Goal: Navigation & Orientation: Find specific page/section

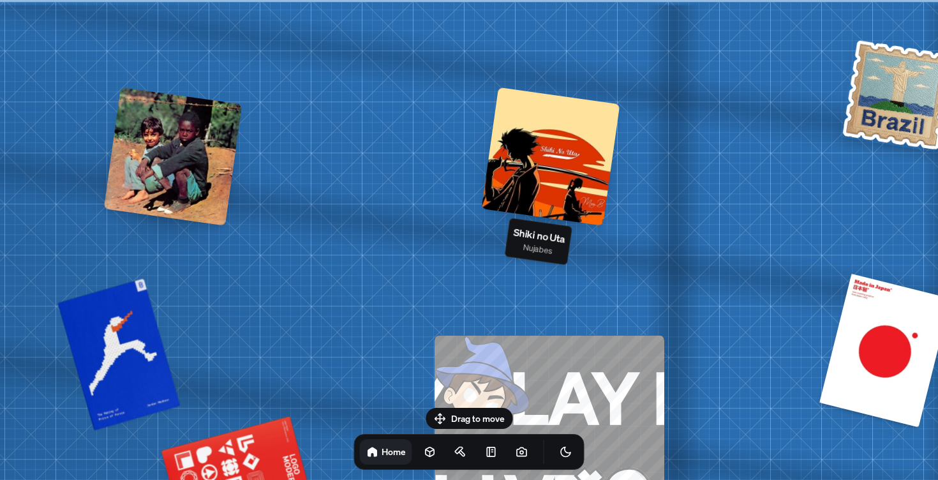
click at [518, 174] on div at bounding box center [551, 156] width 139 height 139
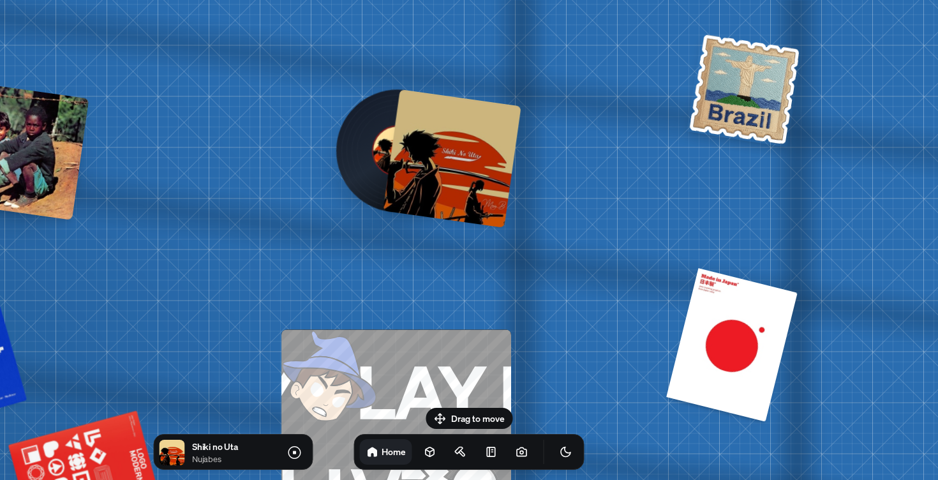
click at [710, 109] on img at bounding box center [745, 89] width 117 height 116
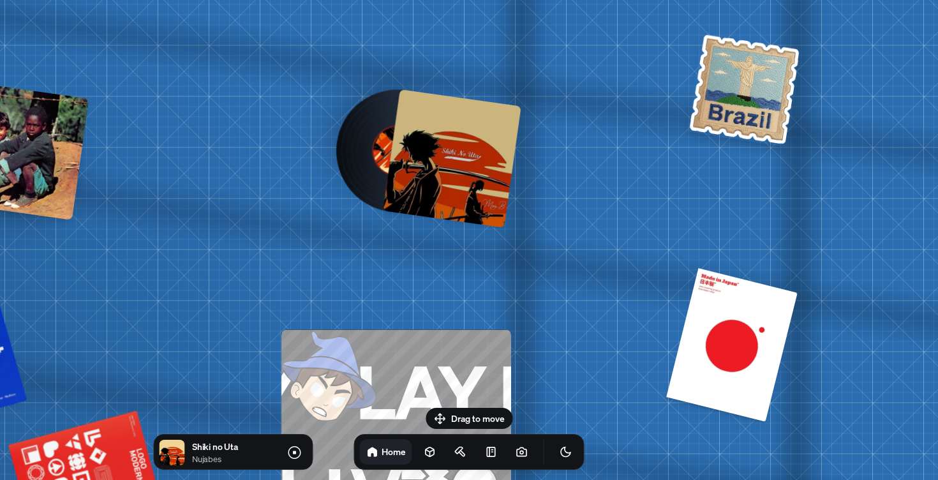
click at [713, 124] on img at bounding box center [745, 89] width 117 height 116
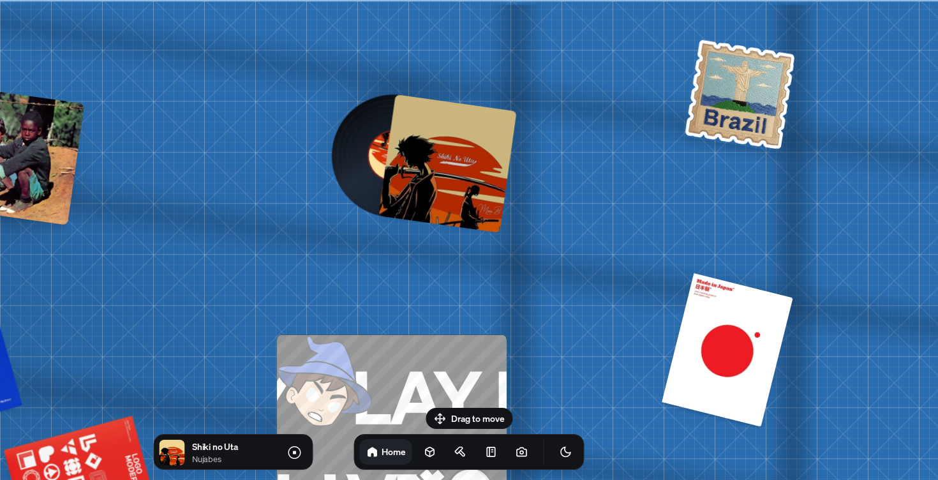
drag, startPoint x: 713, startPoint y: 124, endPoint x: 658, endPoint y: 199, distance: 93.2
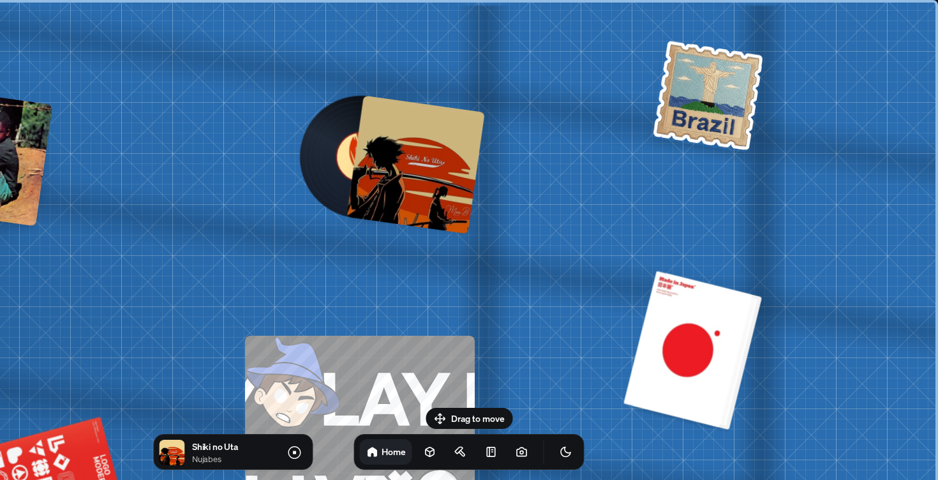
click at [658, 315] on div at bounding box center [693, 350] width 129 height 156
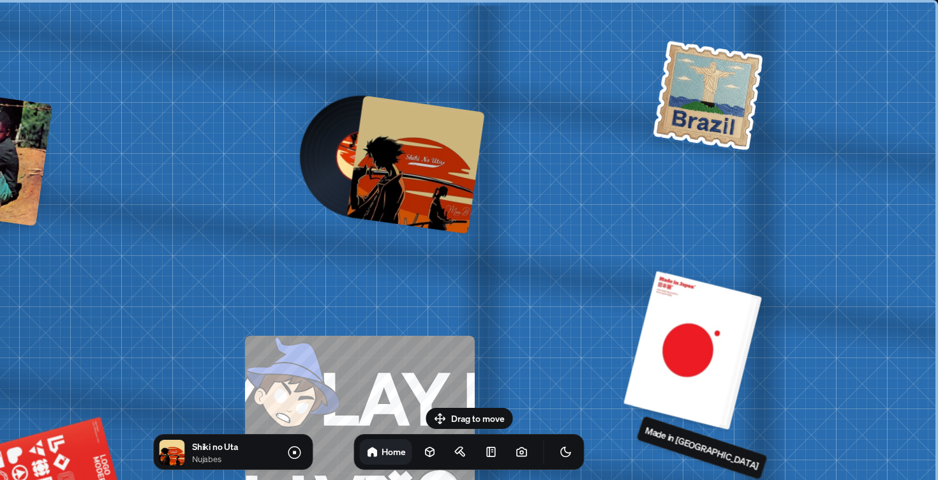
click at [684, 322] on div at bounding box center [693, 350] width 129 height 156
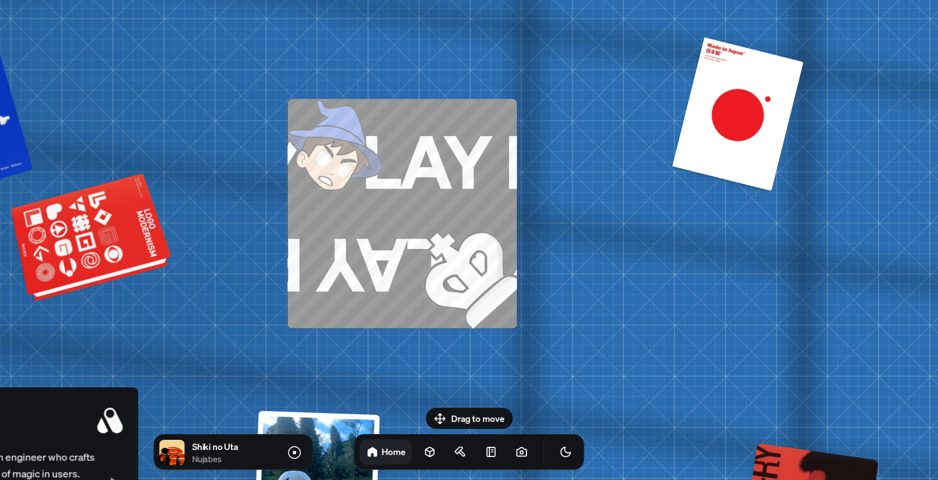
click at [135, 250] on div at bounding box center [92, 240] width 155 height 118
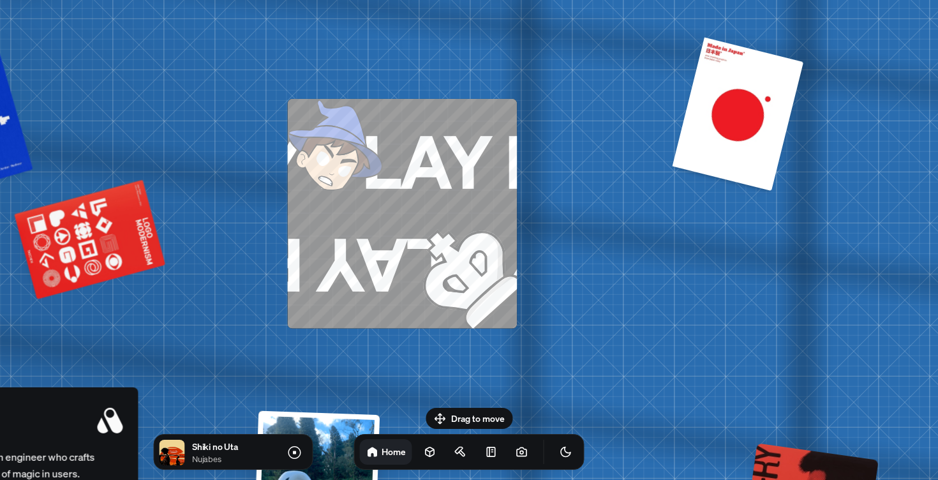
drag, startPoint x: 234, startPoint y: 250, endPoint x: 317, endPoint y: 250, distance: 83.0
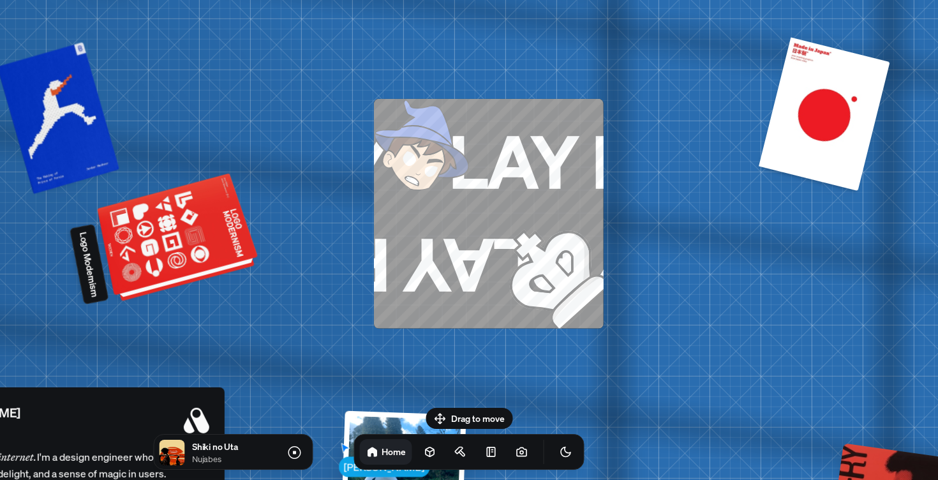
click at [206, 250] on div at bounding box center [179, 240] width 155 height 118
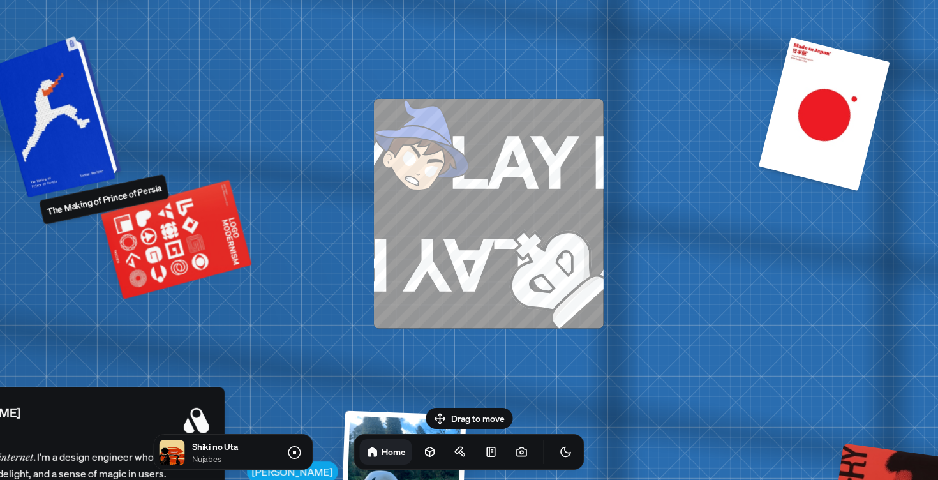
click at [52, 140] on div at bounding box center [57, 116] width 121 height 156
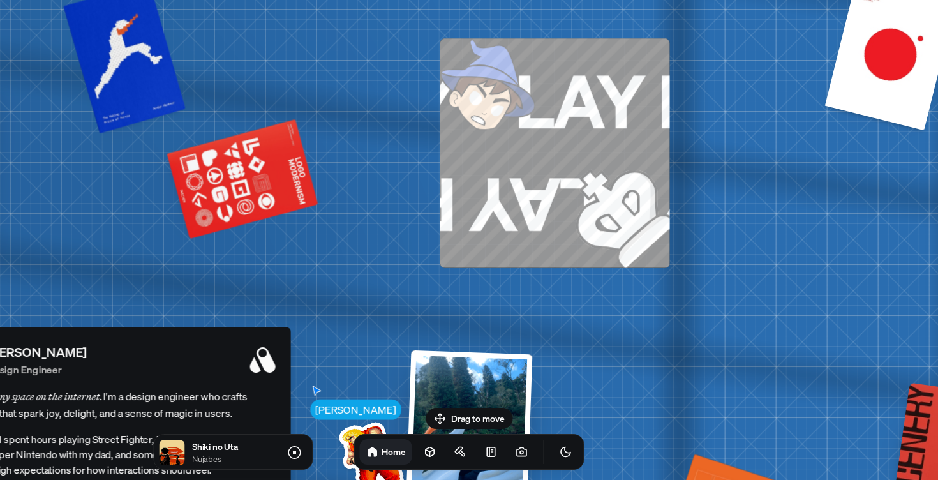
drag, startPoint x: 229, startPoint y: 174, endPoint x: 357, endPoint y: 43, distance: 183.7
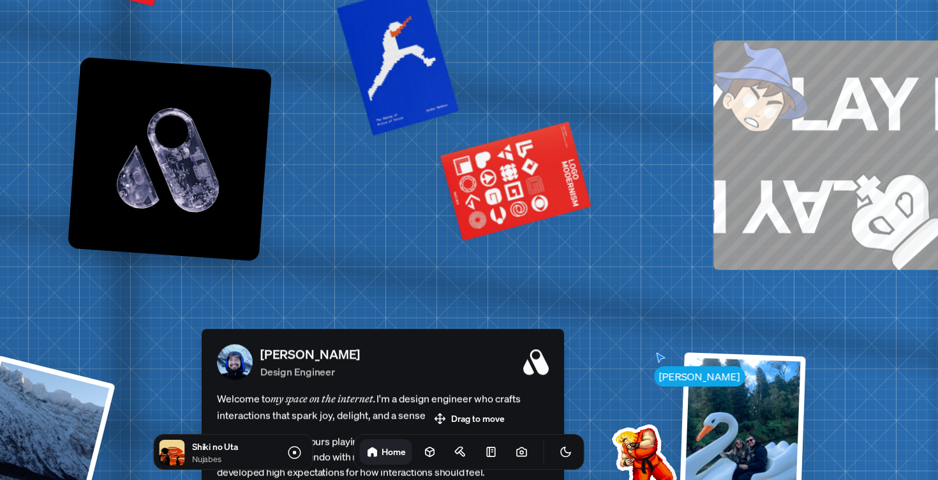
drag, startPoint x: 232, startPoint y: 149, endPoint x: 449, endPoint y: 223, distance: 229.3
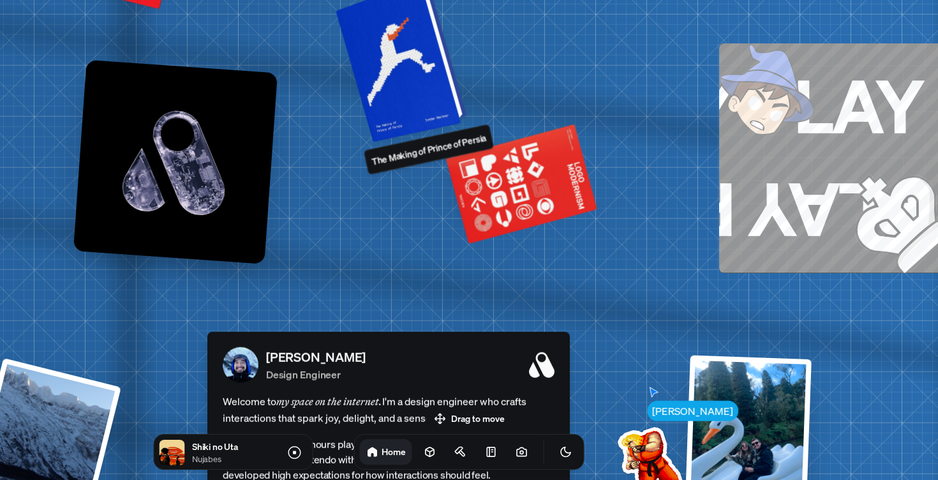
click at [415, 59] on div at bounding box center [403, 60] width 121 height 156
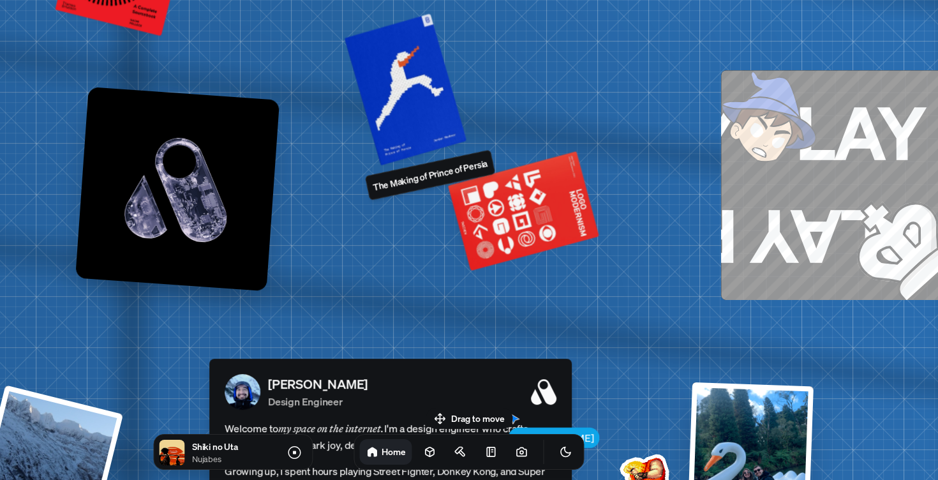
click at [407, 184] on p "The Making of Prince of Persia" at bounding box center [430, 175] width 117 height 38
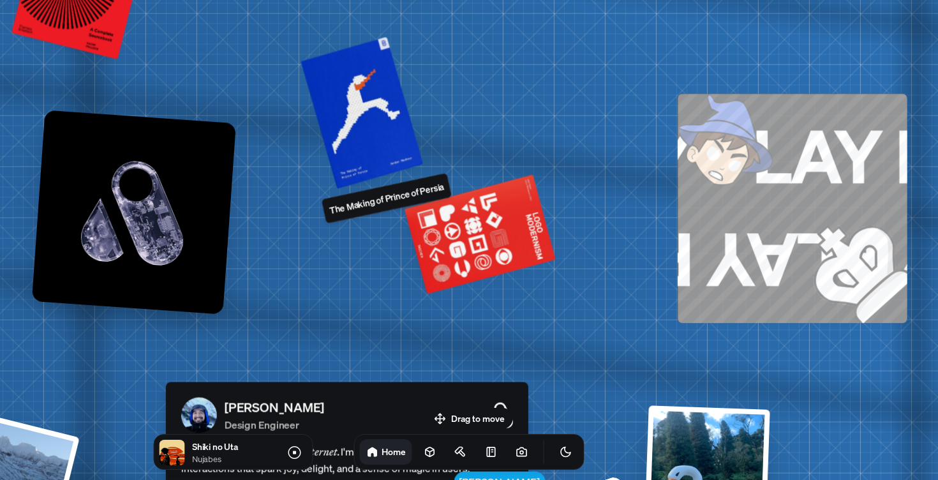
drag, startPoint x: 397, startPoint y: 189, endPoint x: 354, endPoint y: 212, distance: 49.1
click at [354, 212] on div "The Making of Prince of Persia" at bounding box center [386, 198] width 130 height 51
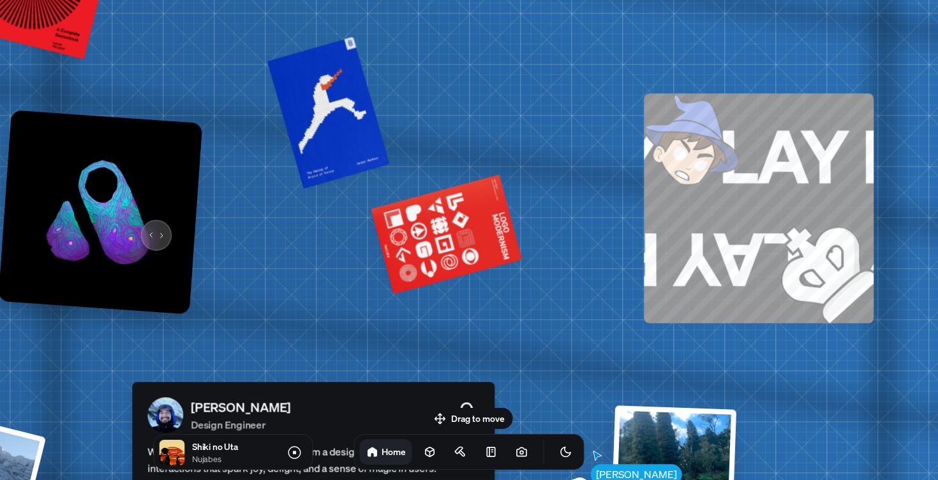
drag, startPoint x: 185, startPoint y: 225, endPoint x: 157, endPoint y: 223, distance: 28.1
click at [156, 224] on img at bounding box center [100, 212] width 204 height 204
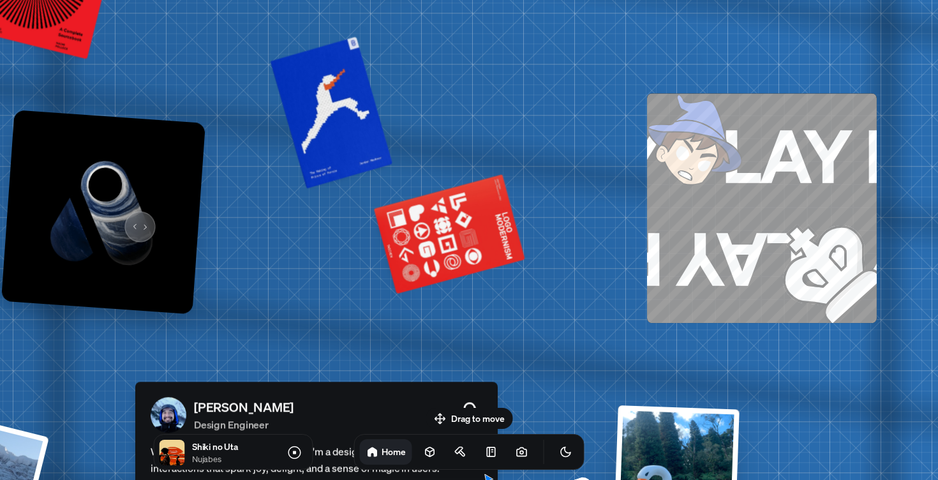
click at [135, 218] on img at bounding box center [103, 212] width 204 height 204
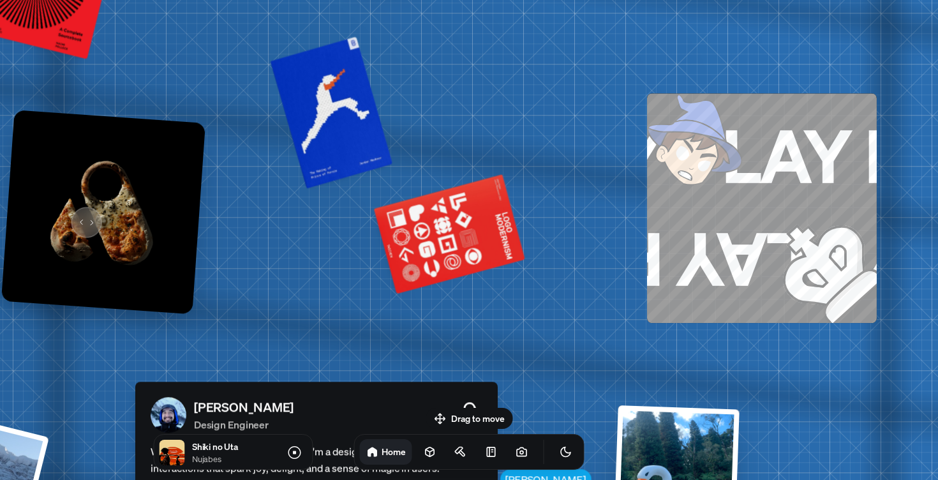
click at [81, 217] on img at bounding box center [103, 212] width 204 height 204
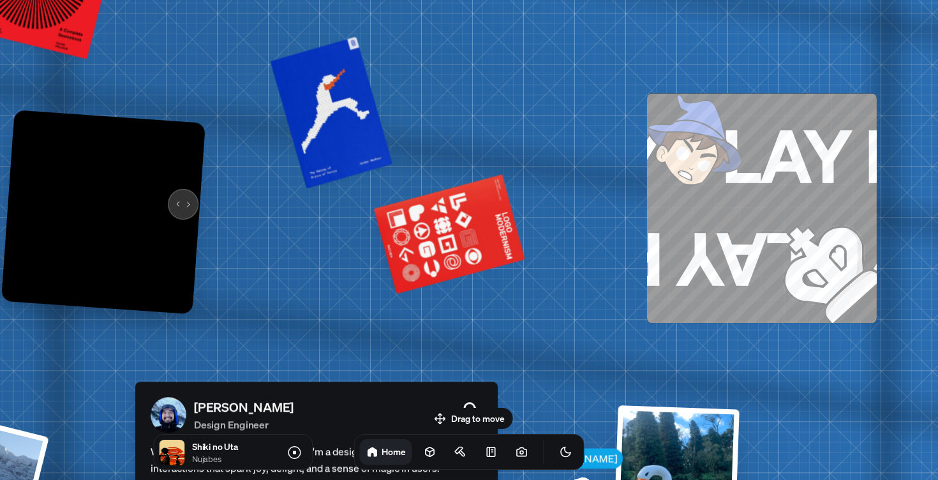
click at [176, 192] on img at bounding box center [103, 212] width 204 height 204
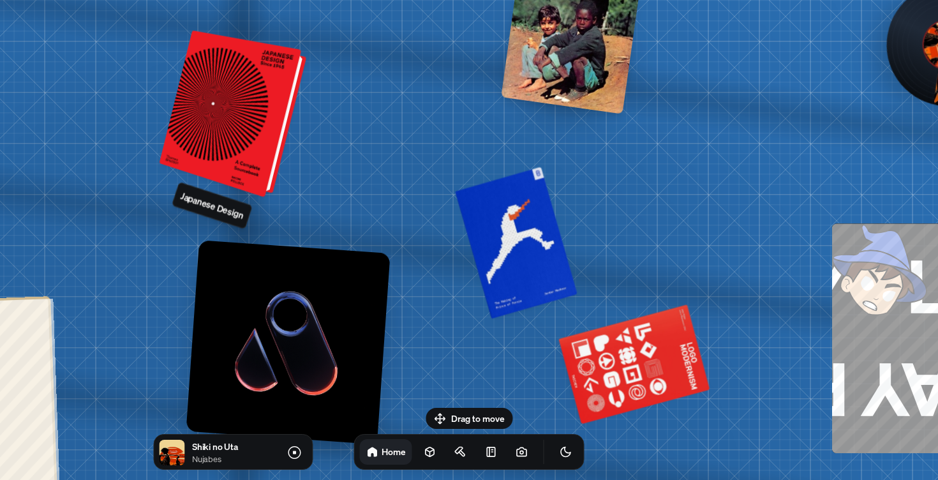
click at [232, 82] on div at bounding box center [235, 114] width 137 height 161
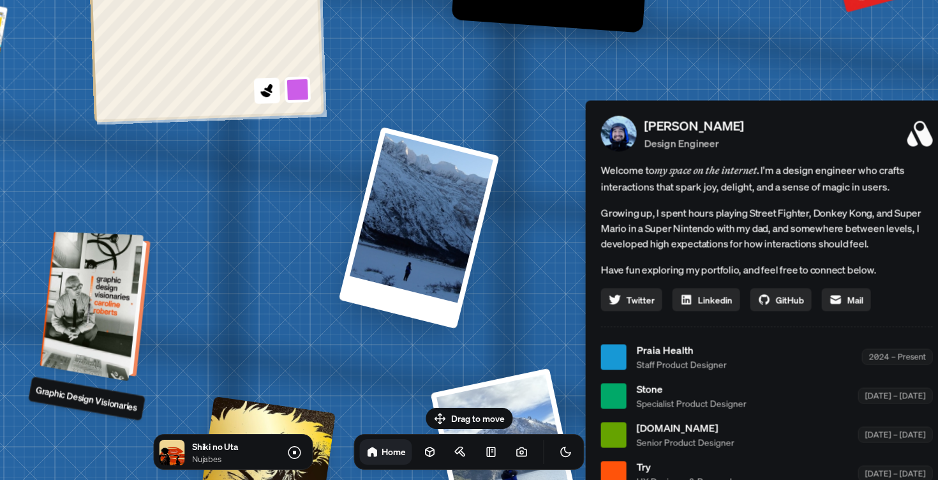
click at [128, 308] on div at bounding box center [97, 307] width 100 height 144
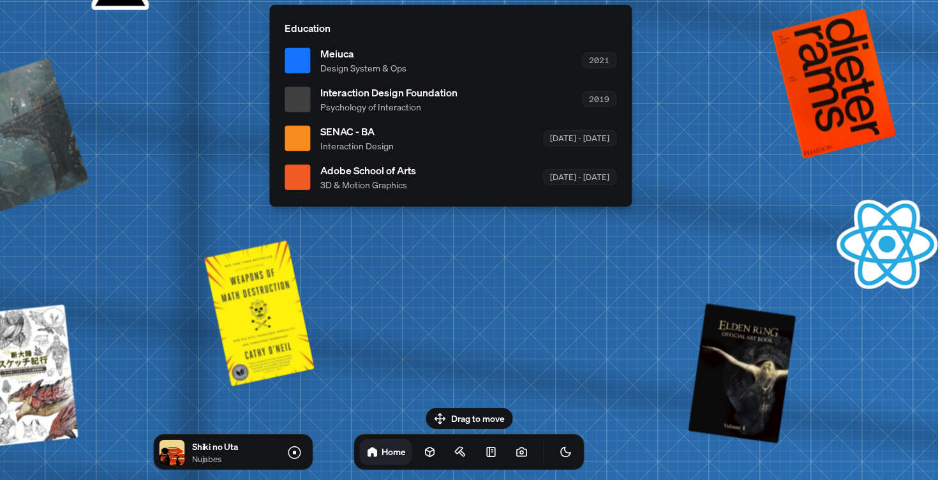
click at [401, 174] on span "Adobe School of Arts" at bounding box center [368, 170] width 96 height 15
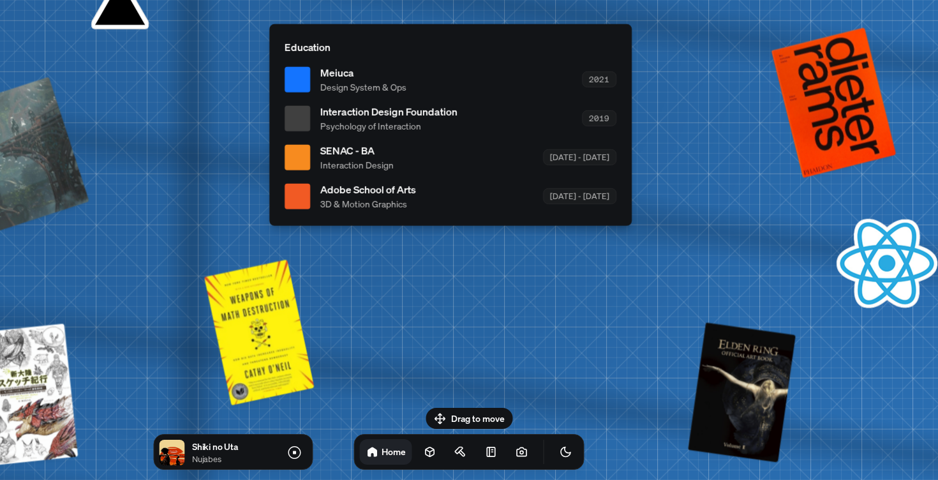
drag, startPoint x: 401, startPoint y: 172, endPoint x: 401, endPoint y: 192, distance: 19.2
click at [401, 192] on span "Adobe School of Arts" at bounding box center [368, 189] width 96 height 15
click at [399, 151] on div "SENAC - BA Interaction Design [DATE] - [DATE]" at bounding box center [468, 157] width 296 height 29
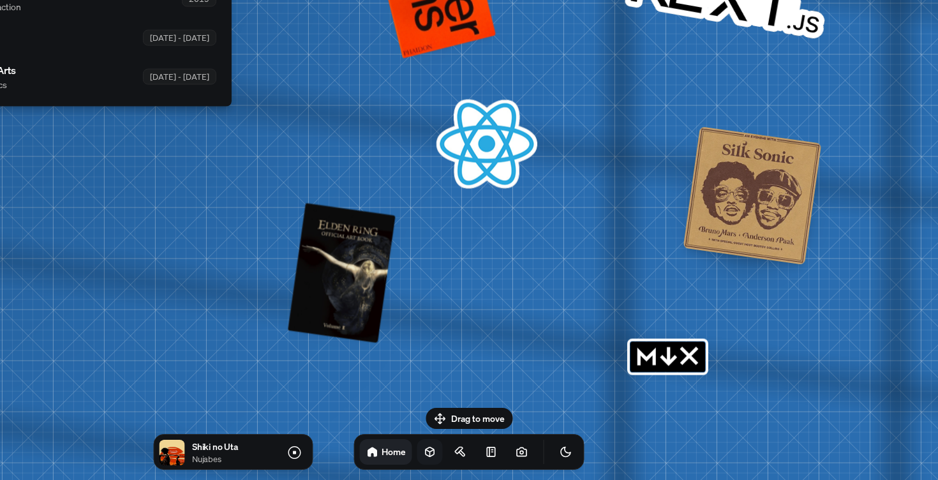
click at [426, 450] on icon at bounding box center [430, 453] width 8 height 10
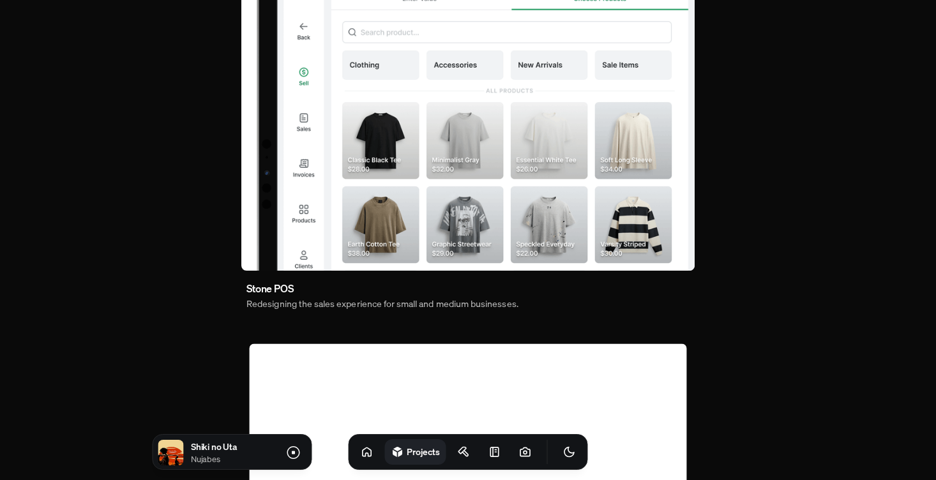
scroll to position [113, 0]
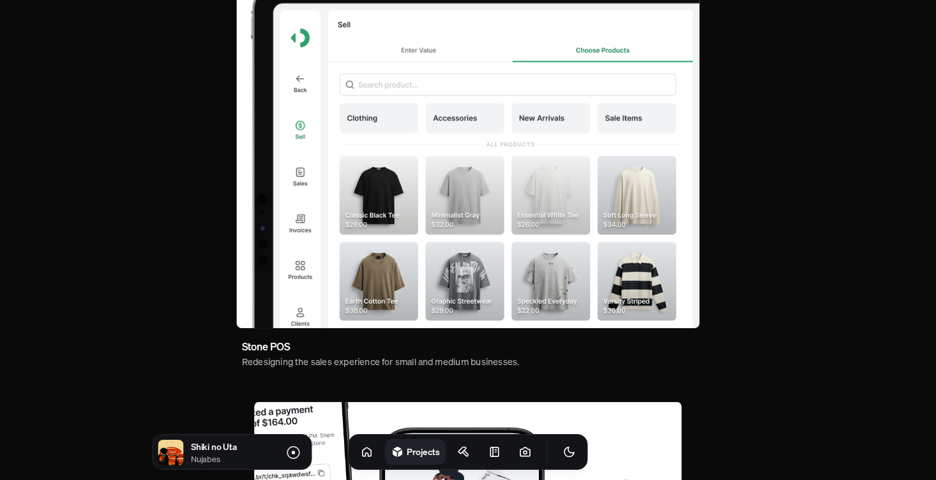
click at [473, 285] on img at bounding box center [467, 148] width 463 height 362
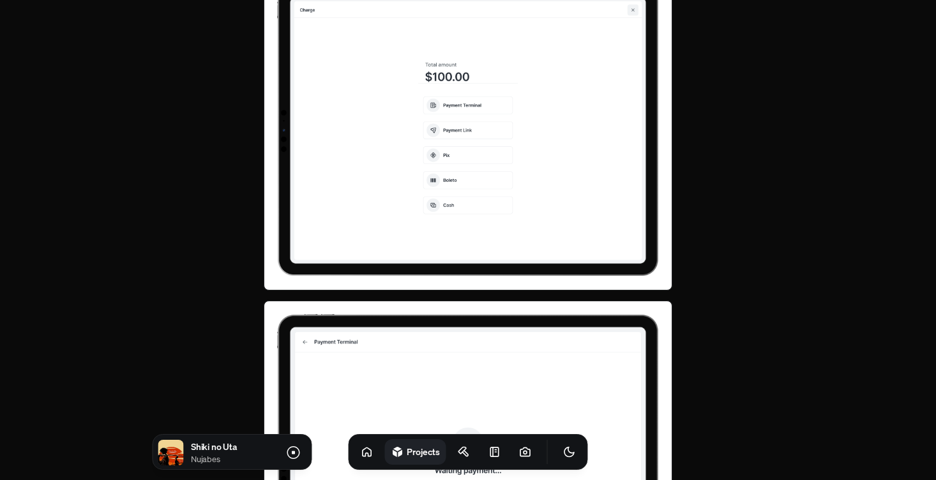
scroll to position [2701, 0]
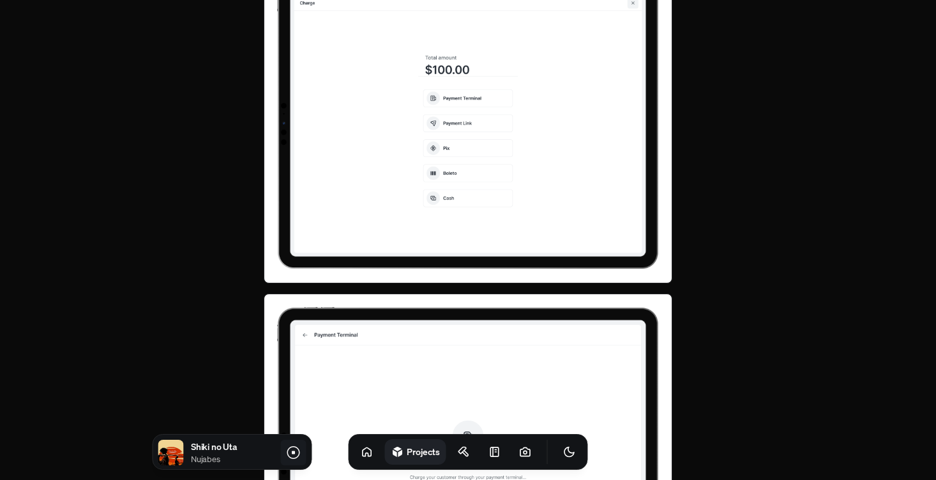
click at [294, 453] on icon at bounding box center [293, 452] width 3 height 3
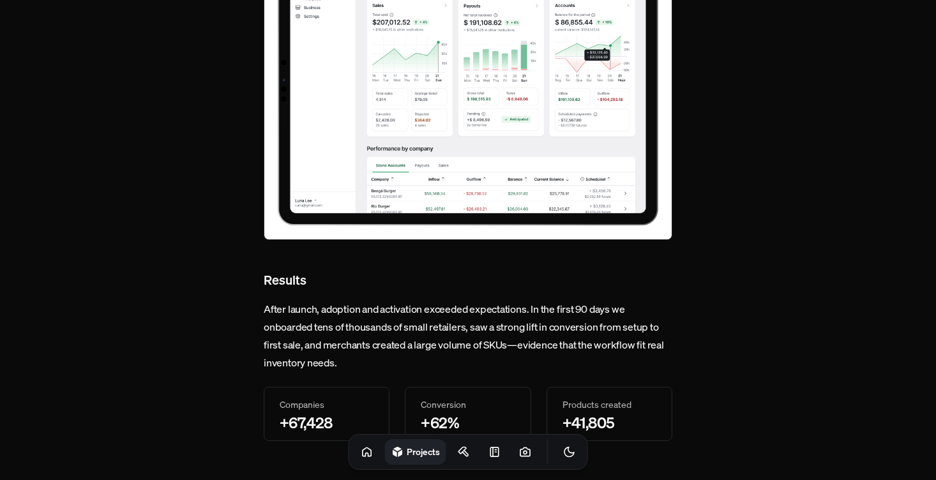
scroll to position [4622, 0]
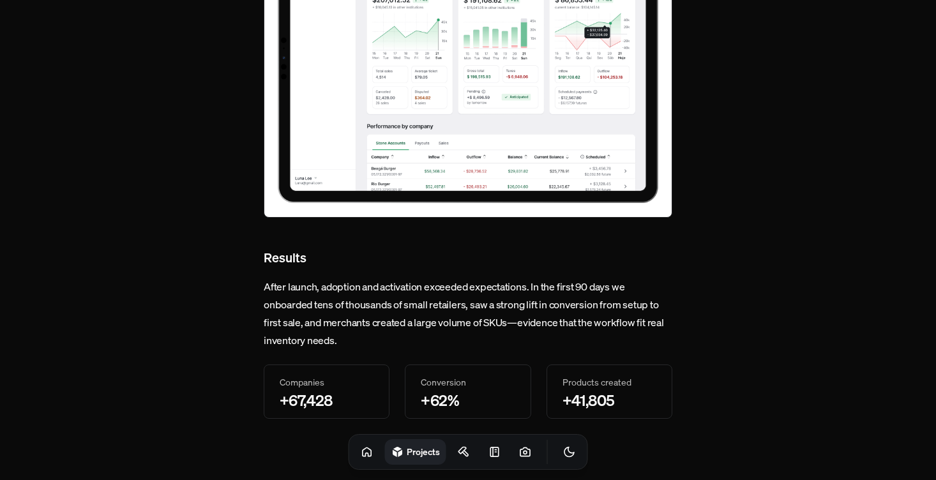
click at [574, 380] on div "Products created" at bounding box center [609, 381] width 94 height 13
click at [458, 383] on div "Conversion" at bounding box center [468, 381] width 94 height 13
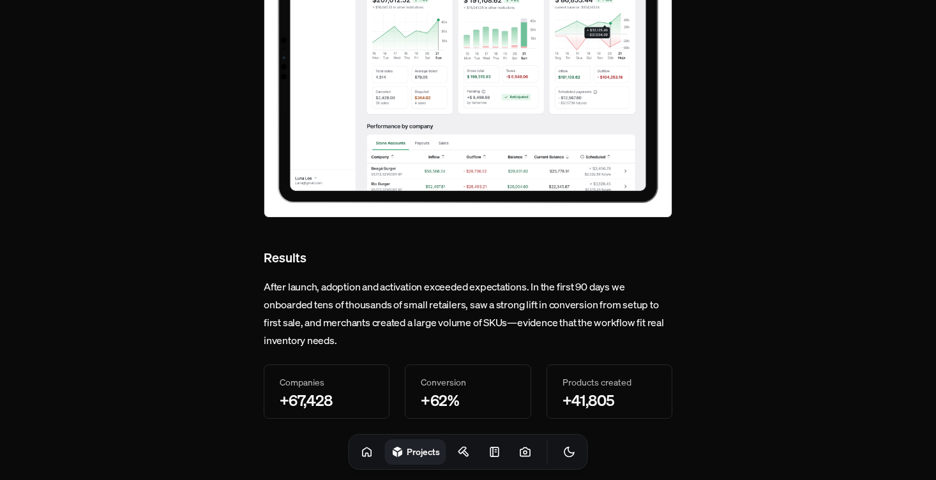
click at [458, 383] on div "Conversion" at bounding box center [468, 381] width 94 height 13
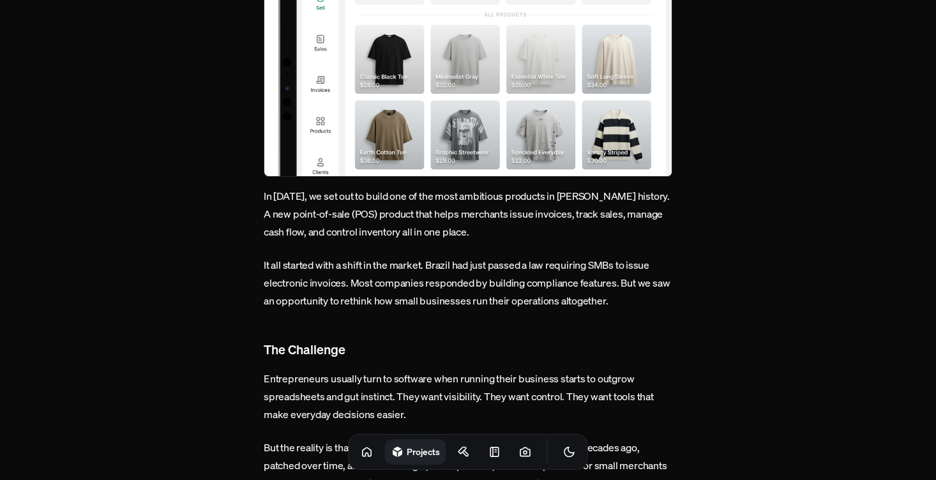
scroll to position [308, 0]
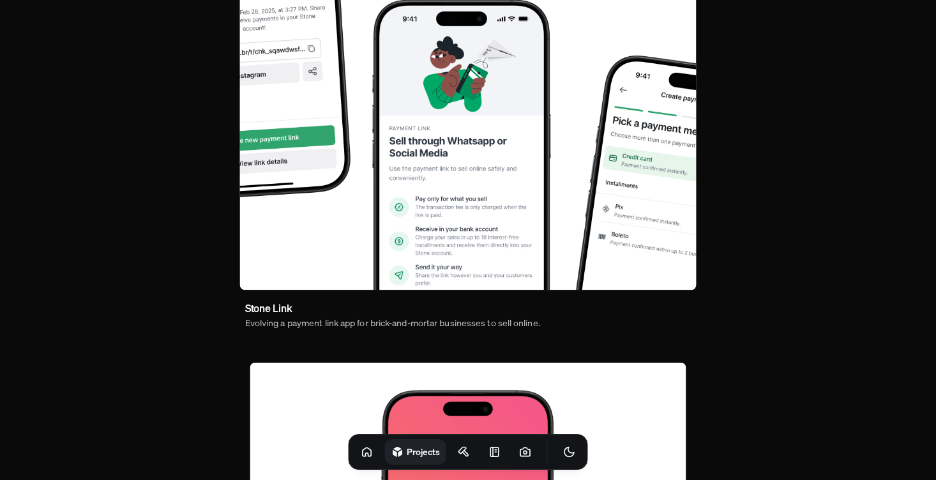
scroll to position [560, 0]
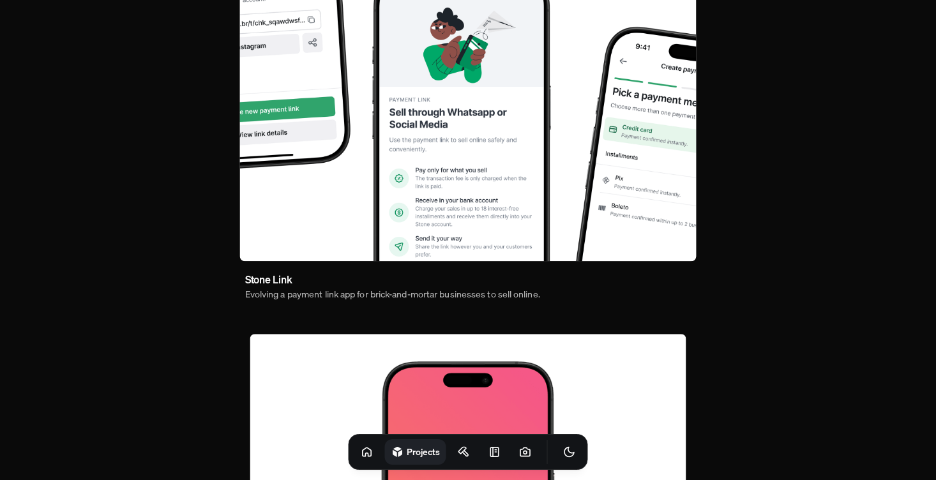
click at [465, 232] on img at bounding box center [468, 102] width 456 height 317
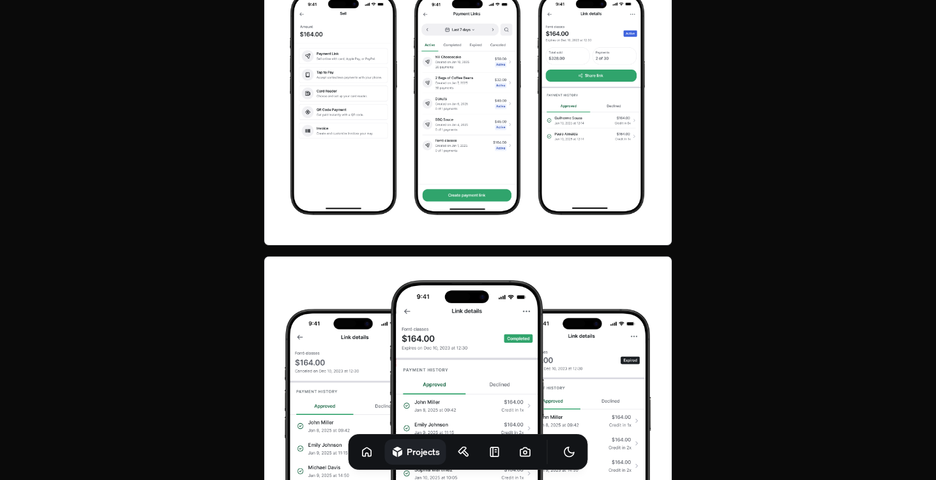
scroll to position [2627, 0]
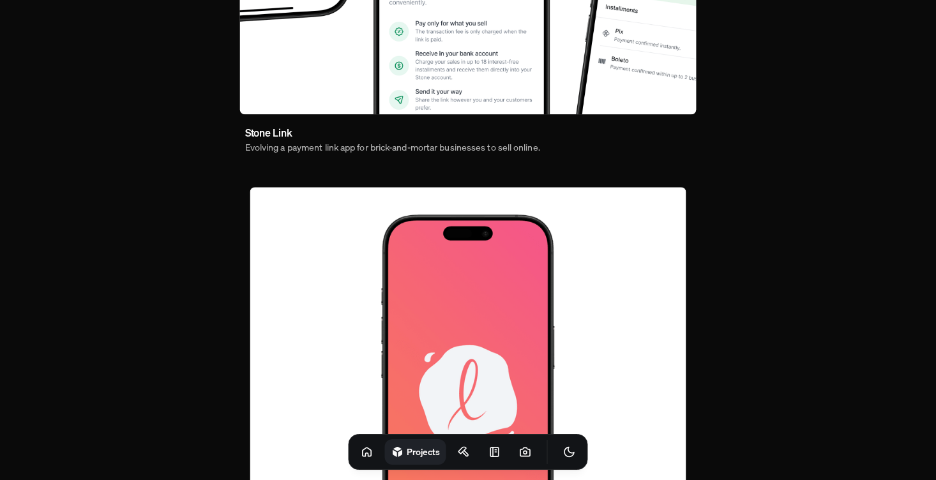
scroll to position [560, 0]
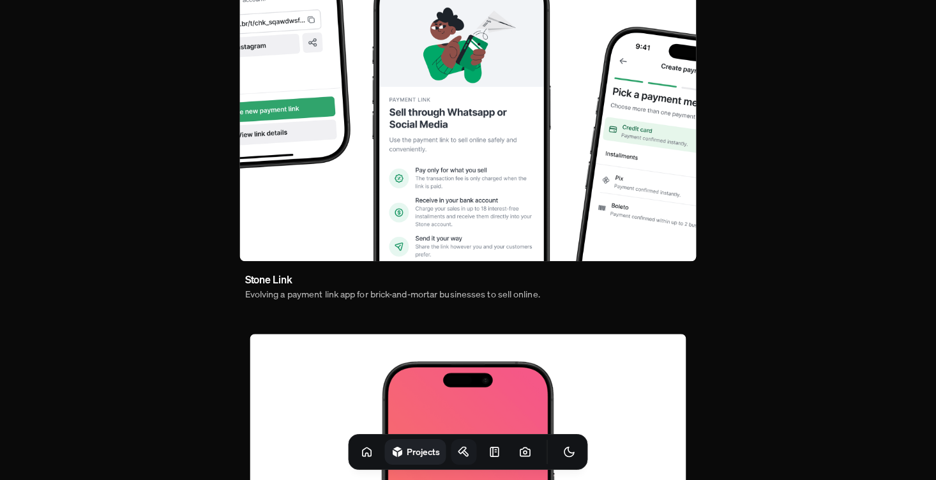
click at [458, 451] on icon at bounding box center [462, 451] width 8 height 6
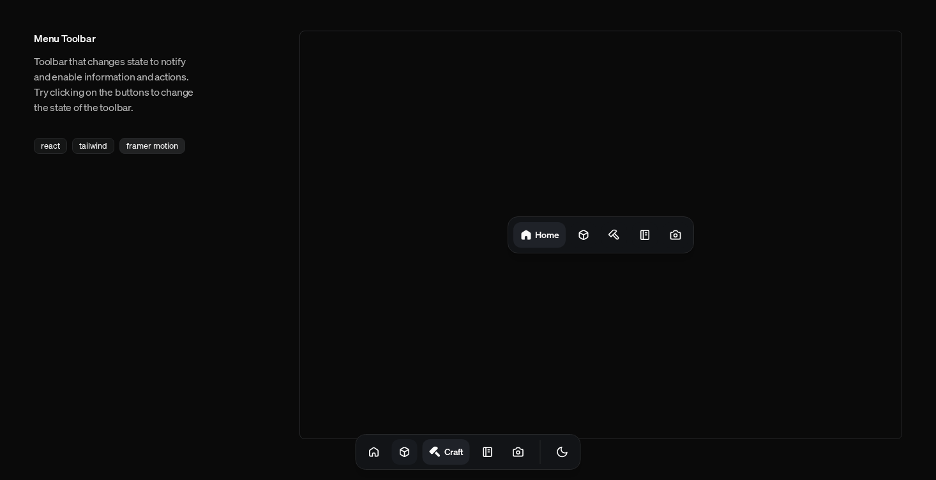
click at [156, 150] on div "framer motion" at bounding box center [152, 146] width 66 height 16
click at [94, 144] on div "tailwind" at bounding box center [93, 146] width 42 height 16
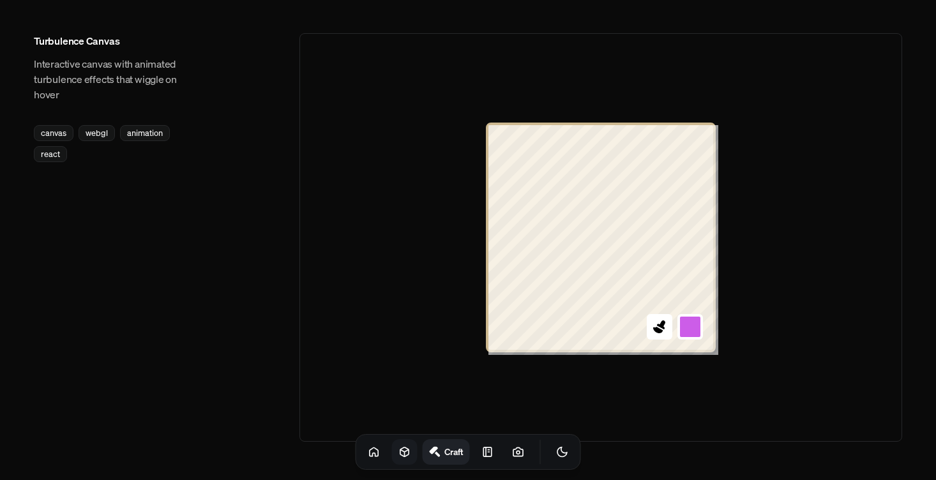
scroll to position [1510, 0]
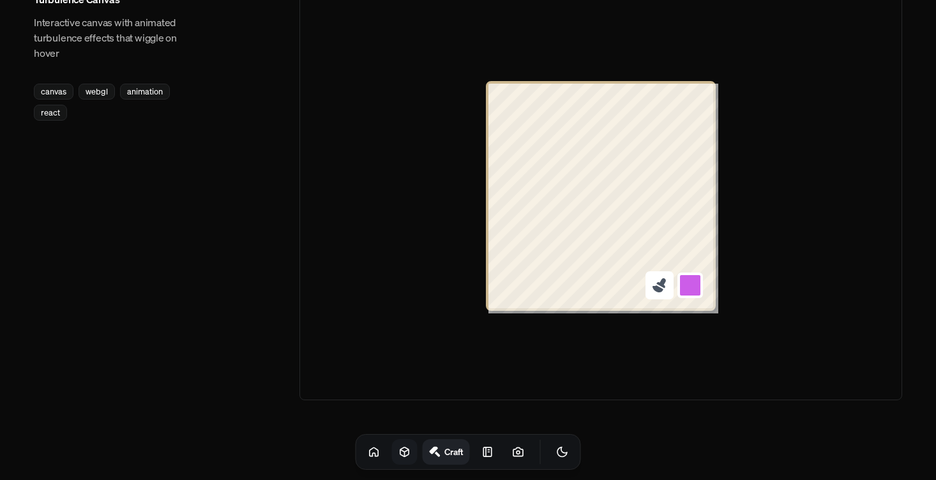
click at [659, 294] on button at bounding box center [659, 285] width 28 height 28
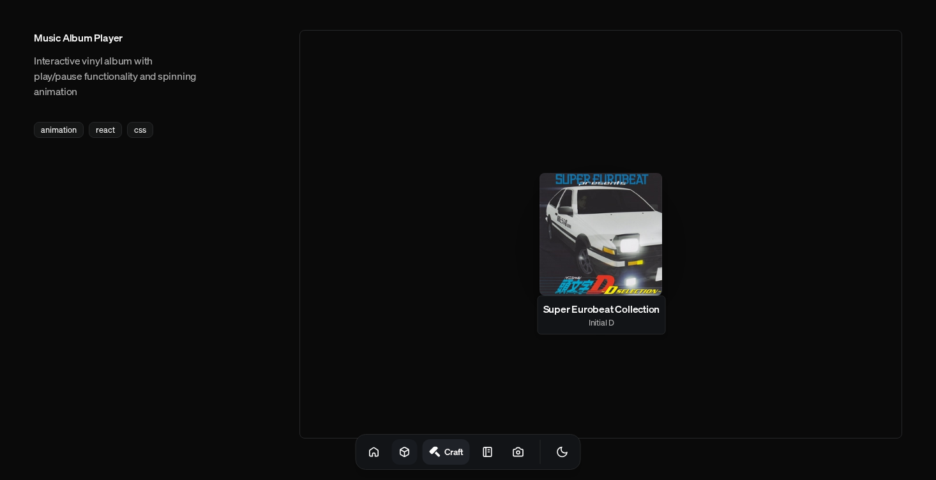
scroll to position [1974, 0]
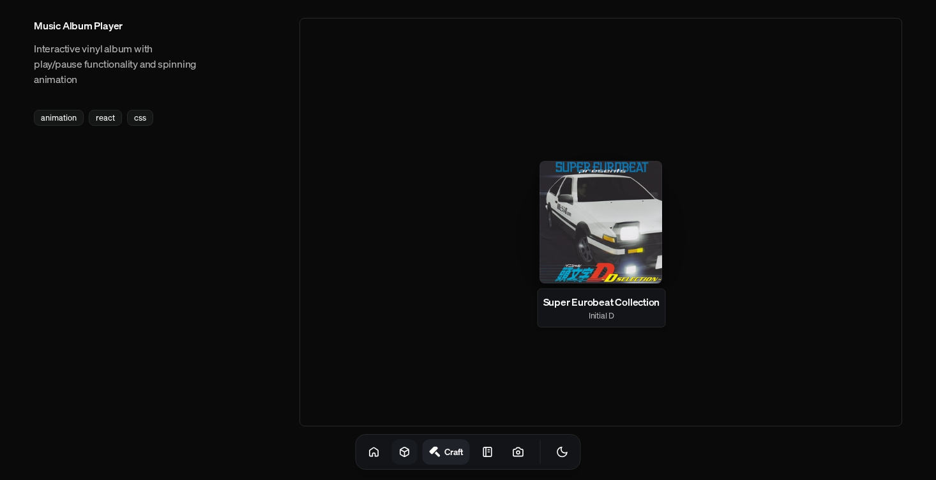
click at [591, 193] on div at bounding box center [600, 222] width 123 height 123
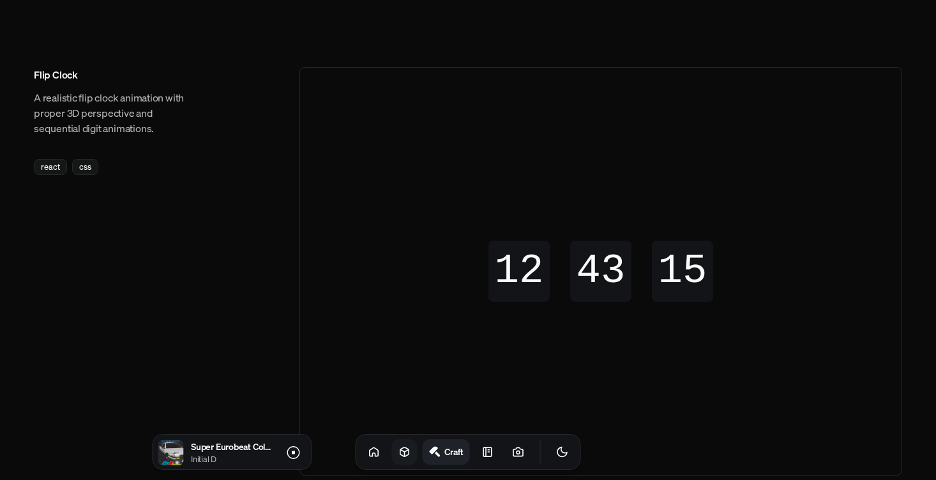
scroll to position [0, 0]
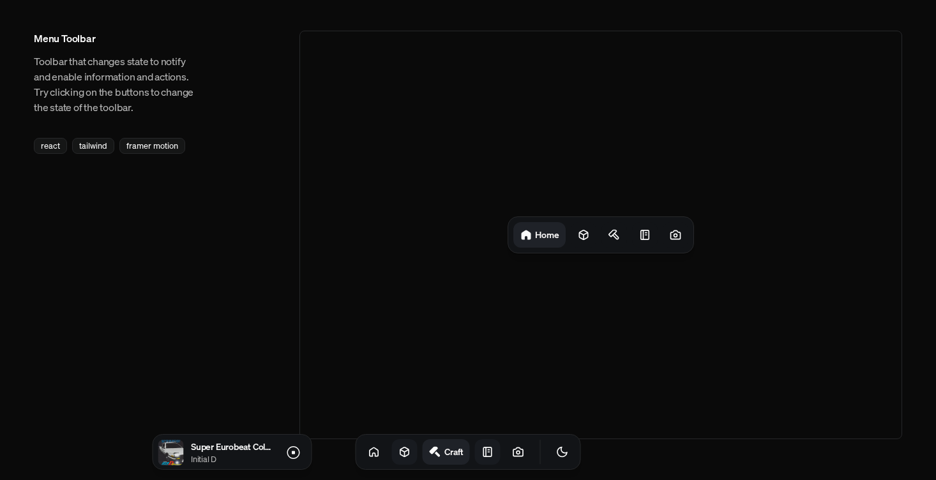
click at [479, 460] on link at bounding box center [488, 452] width 26 height 26
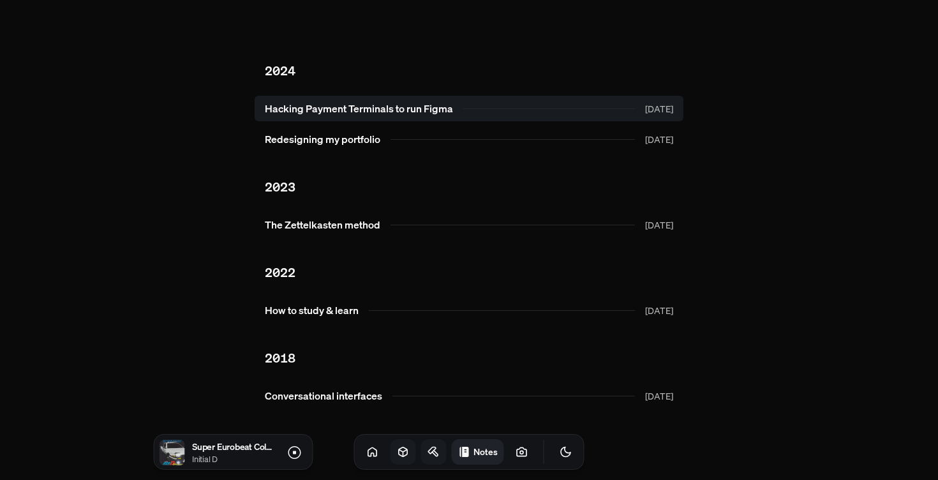
click at [488, 117] on link "Hacking Payment Terminals to run Figma [DATE]" at bounding box center [469, 109] width 429 height 26
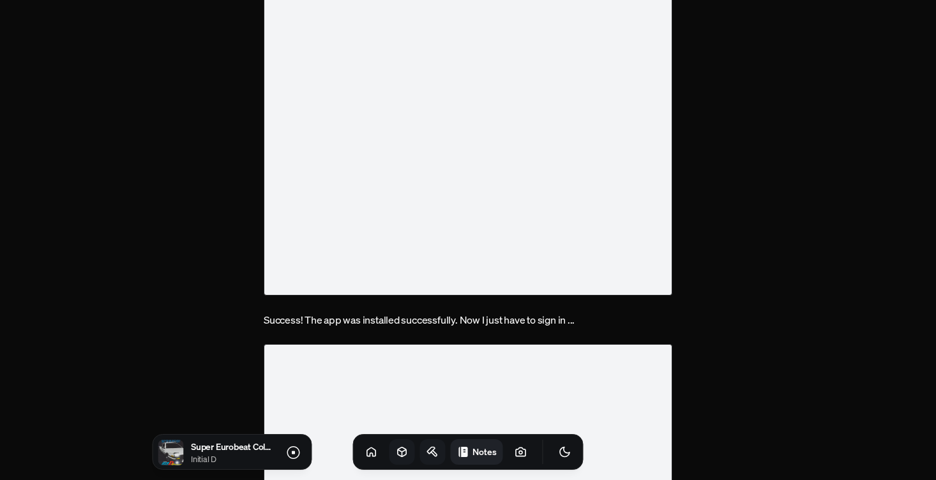
scroll to position [1291, 0]
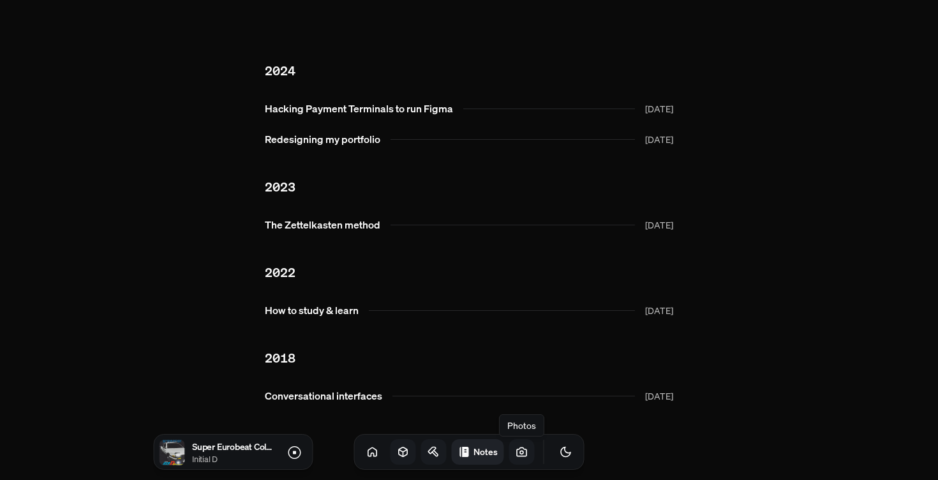
click at [516, 451] on icon at bounding box center [522, 452] width 13 height 13
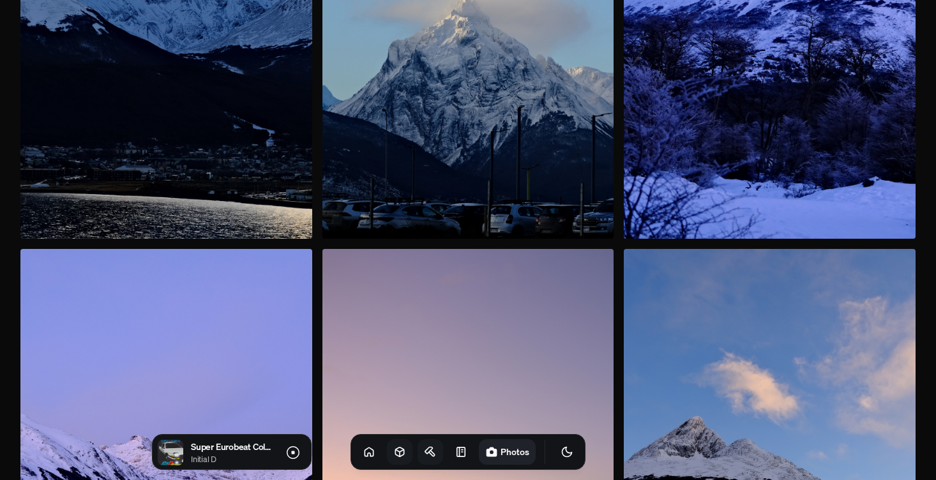
scroll to position [7084, 0]
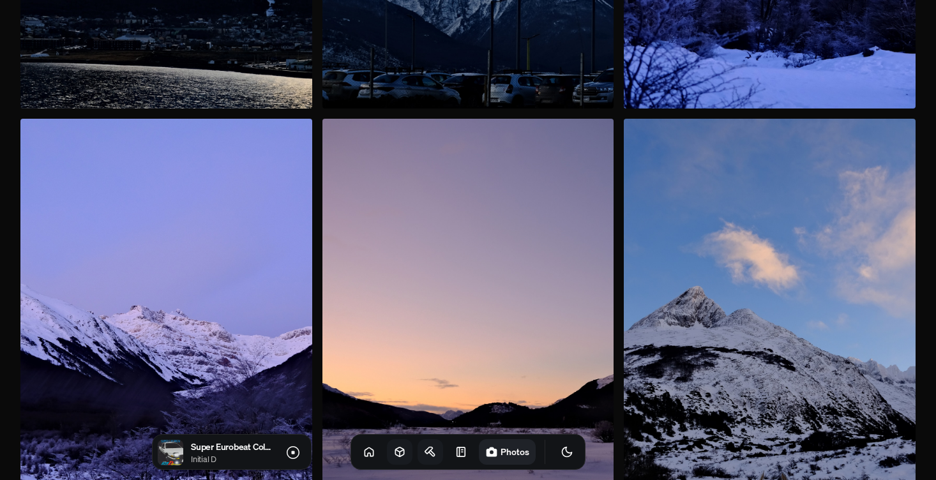
click at [508, 373] on img at bounding box center [468, 337] width 292 height 437
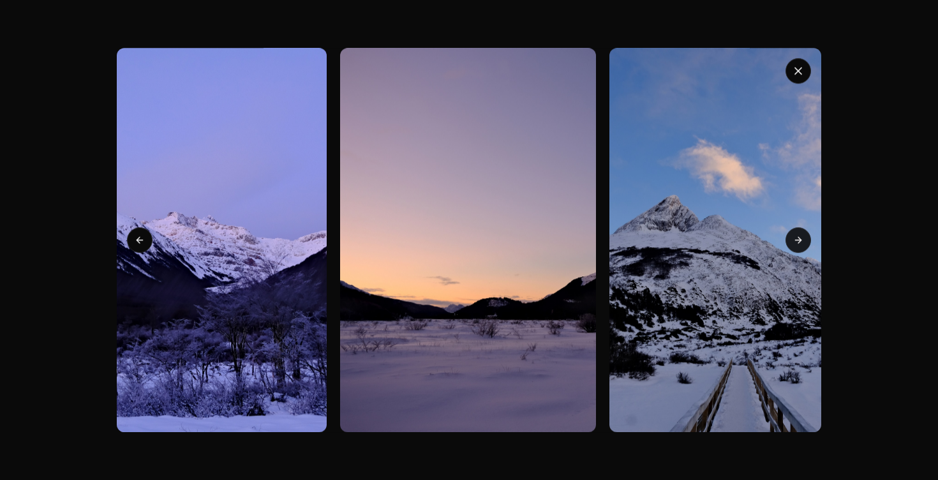
click at [797, 241] on icon at bounding box center [799, 240] width 10 height 10
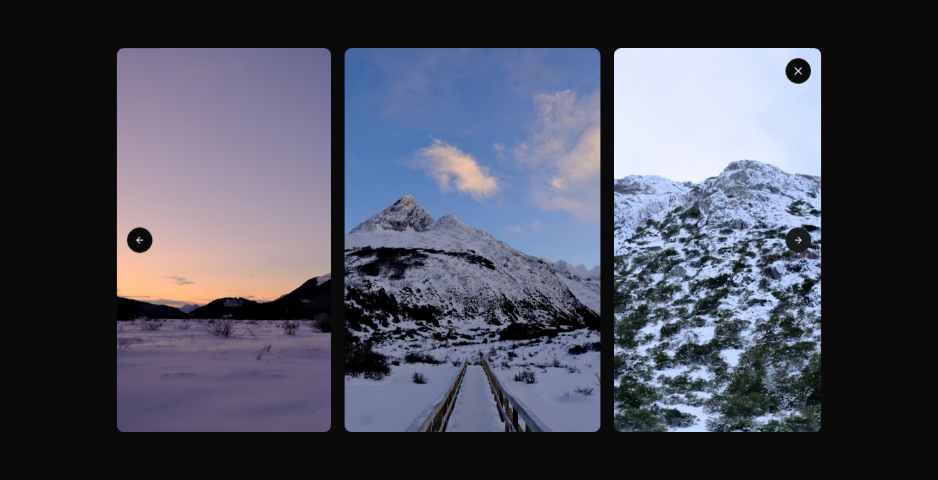
click at [797, 241] on icon at bounding box center [799, 240] width 10 height 10
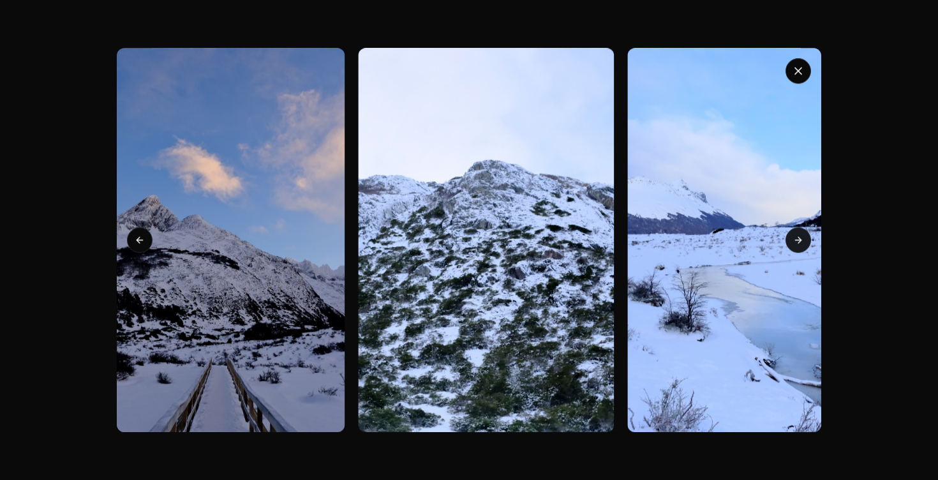
click at [797, 241] on icon at bounding box center [799, 240] width 10 height 10
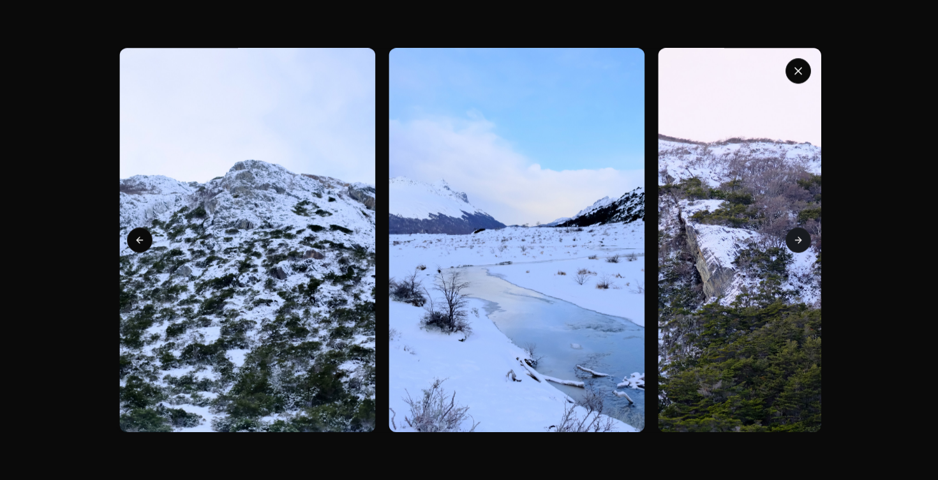
click at [797, 241] on icon at bounding box center [799, 240] width 10 height 10
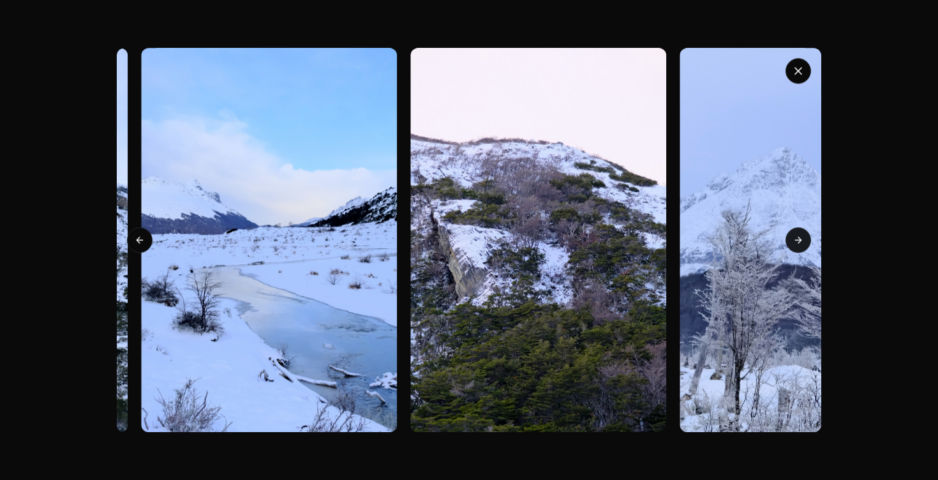
click at [797, 241] on icon at bounding box center [799, 240] width 10 height 10
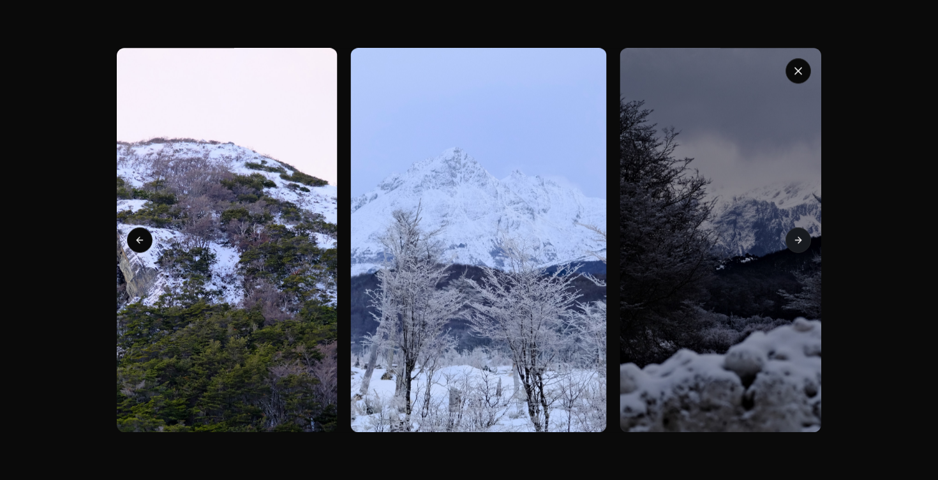
click at [797, 241] on icon at bounding box center [799, 240] width 10 height 10
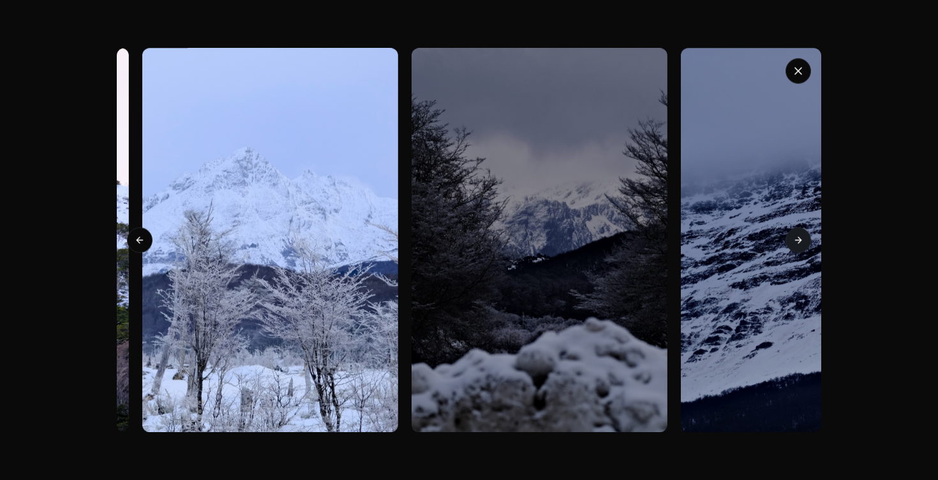
click at [797, 241] on icon at bounding box center [799, 240] width 10 height 10
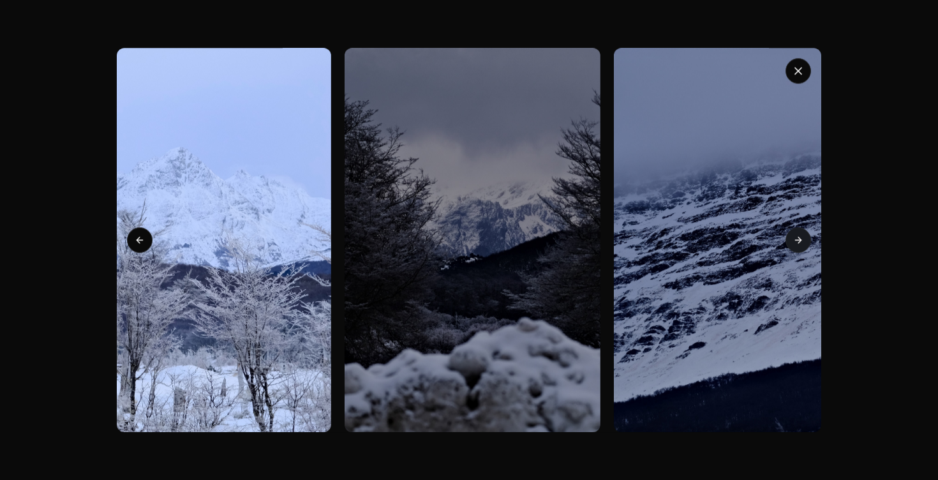
click at [797, 241] on icon at bounding box center [799, 240] width 10 height 10
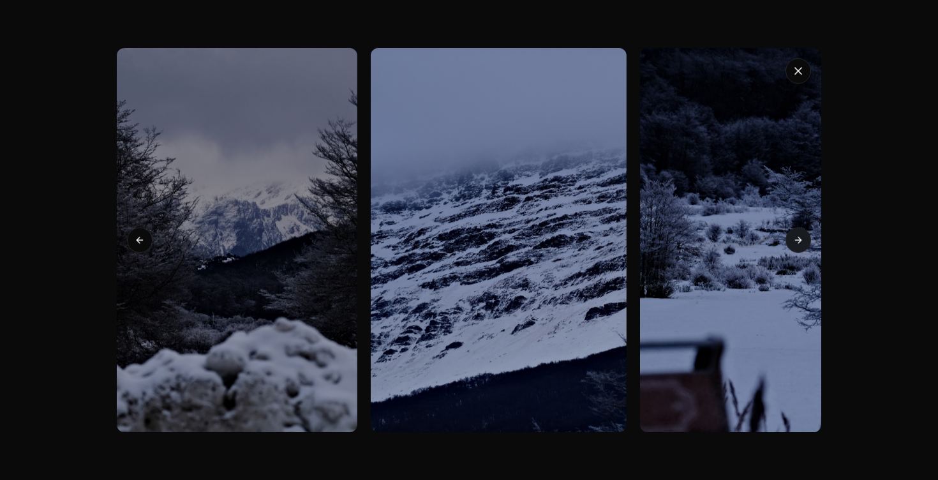
click at [797, 241] on icon at bounding box center [799, 240] width 10 height 10
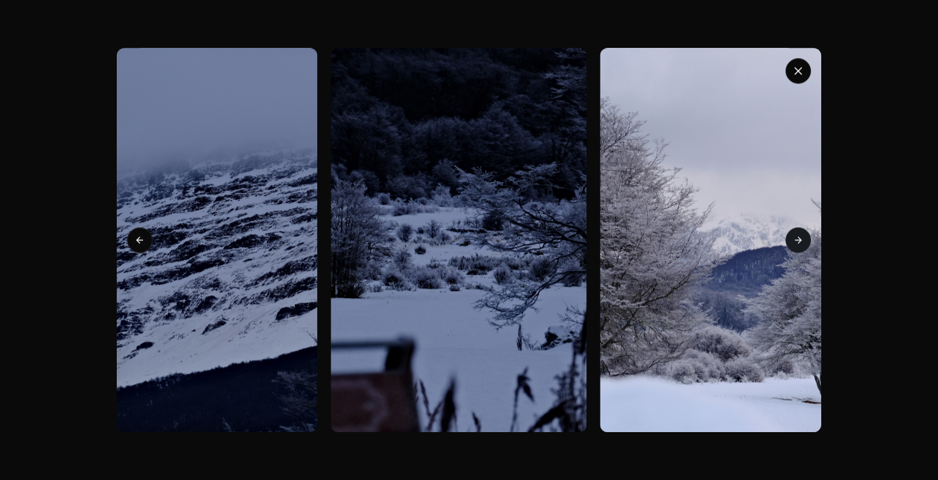
click at [797, 241] on icon at bounding box center [799, 240] width 10 height 10
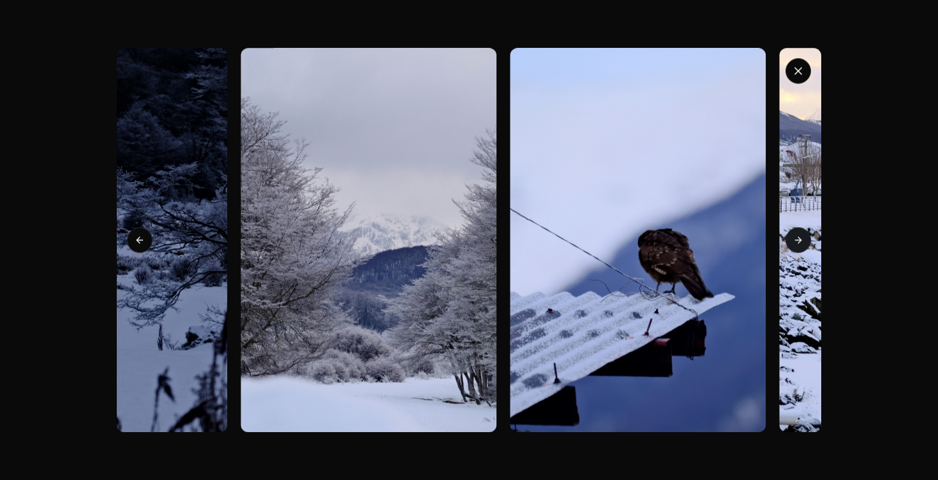
click at [797, 241] on icon at bounding box center [799, 240] width 10 height 10
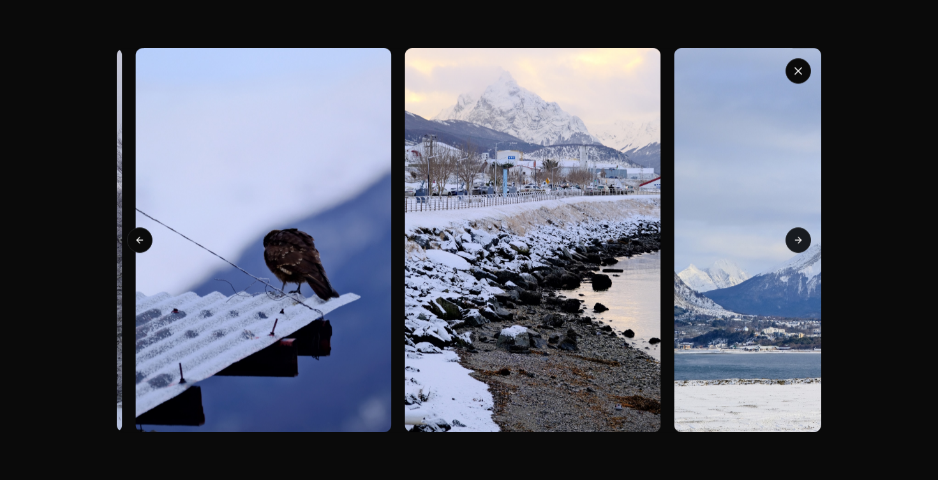
click at [797, 241] on icon at bounding box center [799, 240] width 10 height 10
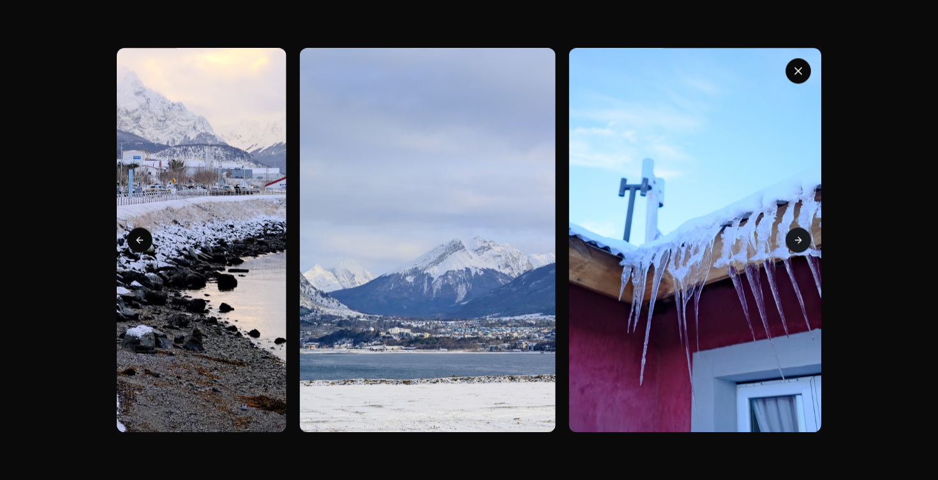
click at [797, 241] on icon at bounding box center [799, 240] width 10 height 10
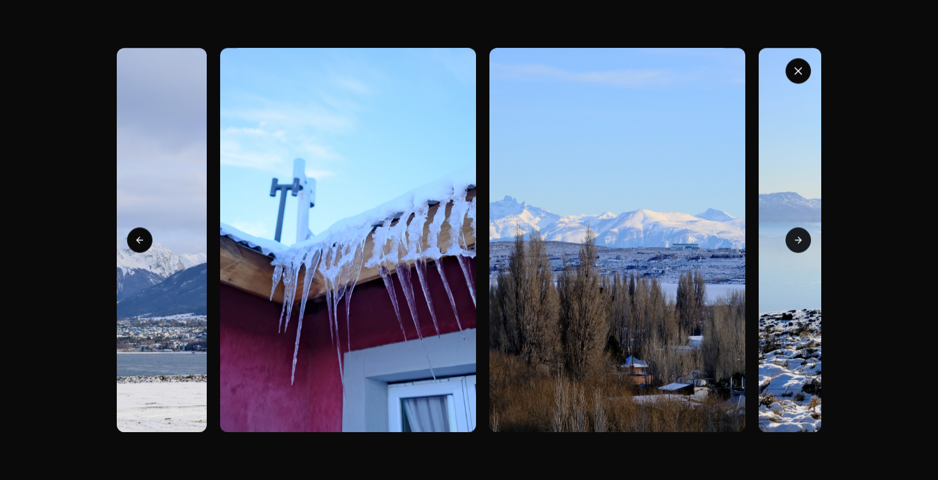
click at [797, 241] on icon at bounding box center [799, 240] width 10 height 10
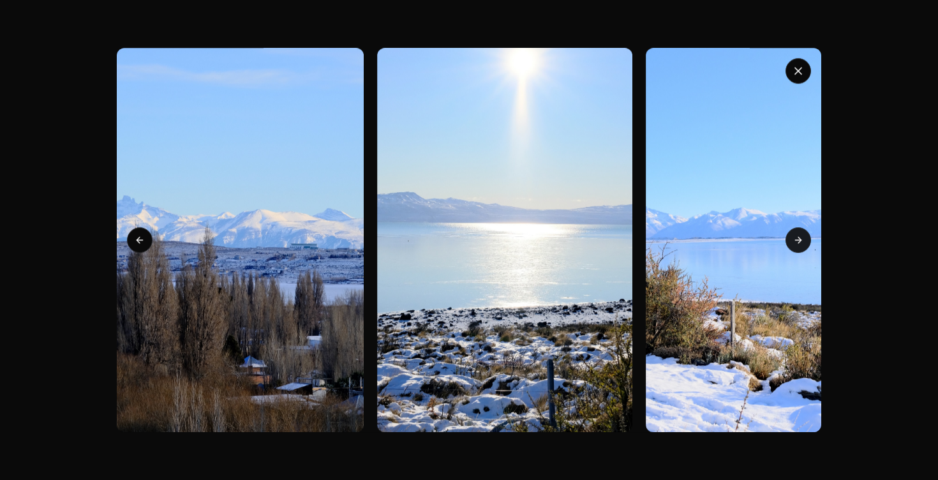
click at [797, 241] on icon at bounding box center [799, 240] width 10 height 10
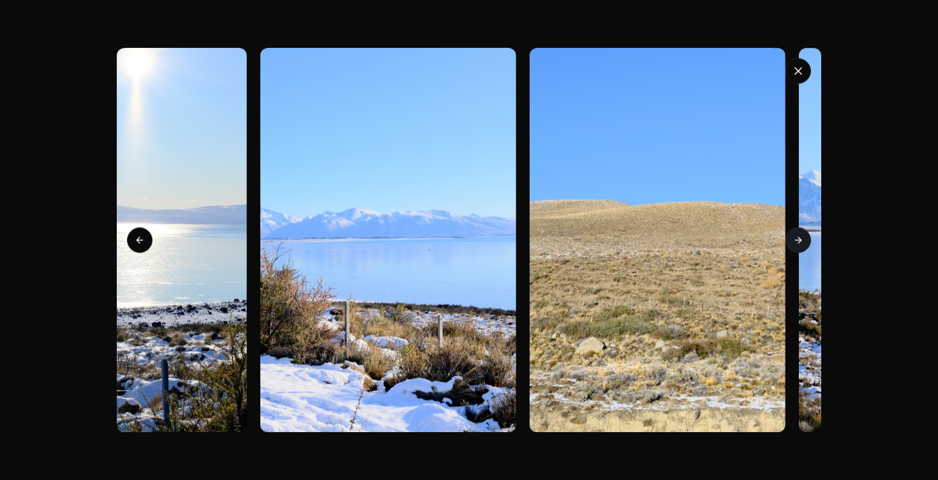
click at [797, 241] on icon at bounding box center [799, 240] width 10 height 10
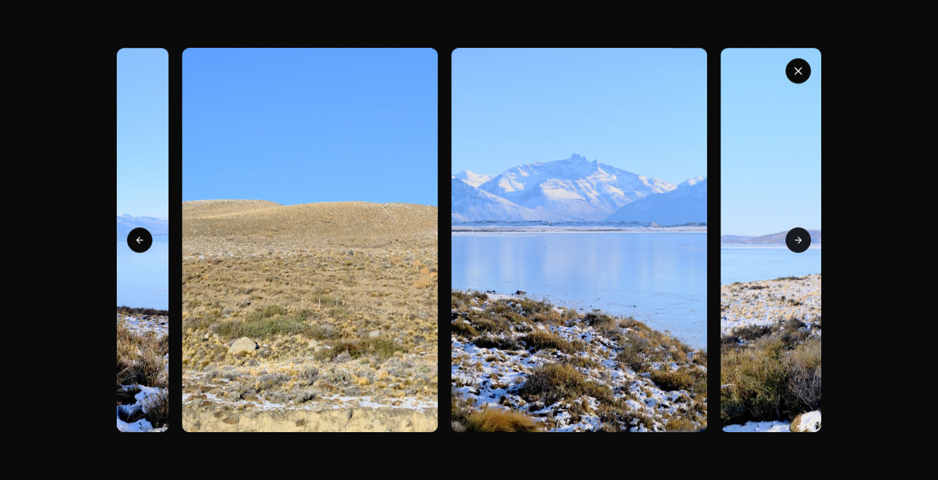
click at [797, 241] on icon at bounding box center [799, 240] width 10 height 10
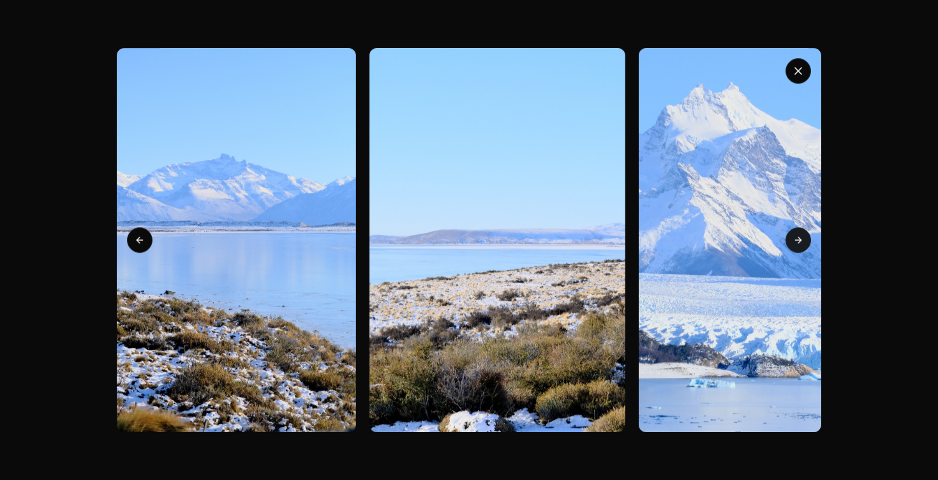
click at [797, 241] on icon at bounding box center [799, 240] width 10 height 10
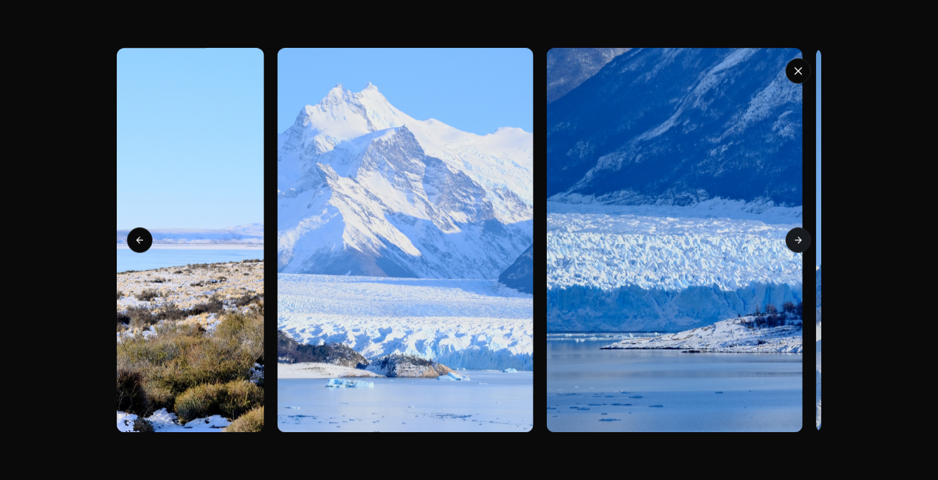
click at [797, 241] on icon at bounding box center [799, 240] width 10 height 10
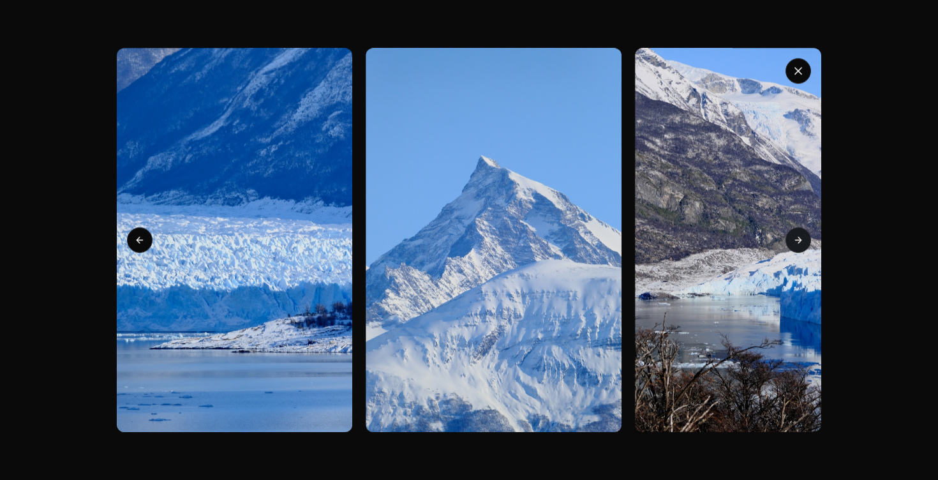
click at [797, 241] on icon at bounding box center [799, 240] width 10 height 10
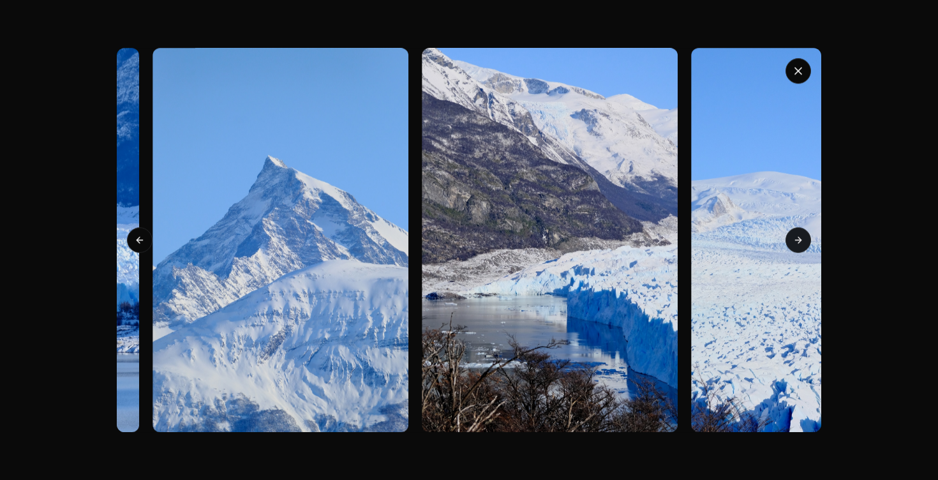
click at [797, 241] on icon at bounding box center [799, 240] width 10 height 10
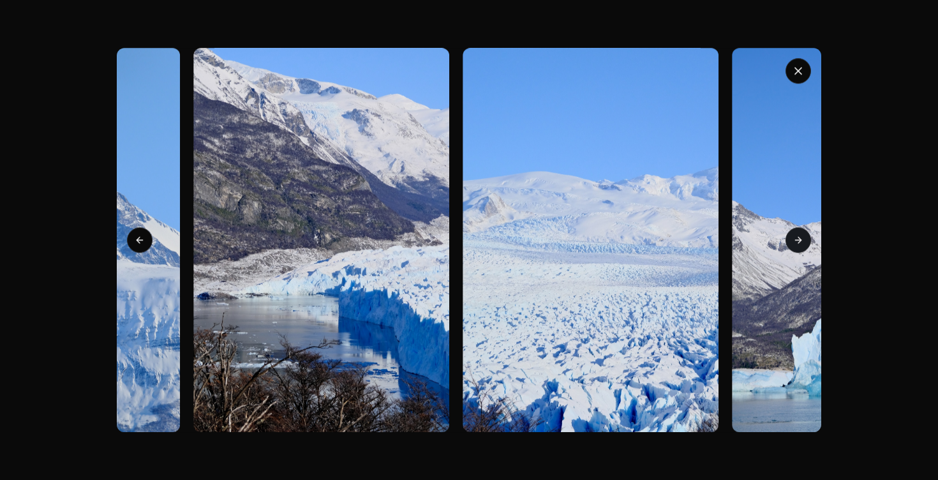
click at [797, 241] on icon at bounding box center [799, 240] width 10 height 10
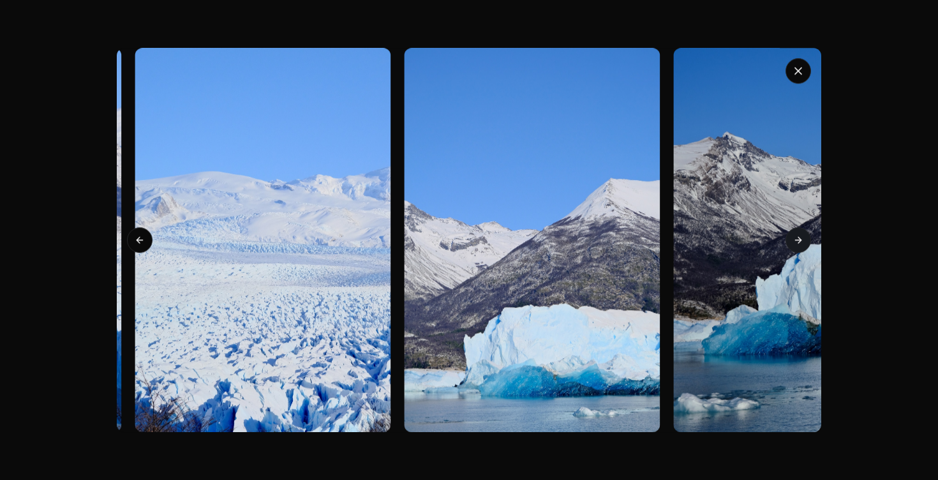
click at [797, 241] on icon at bounding box center [799, 240] width 10 height 10
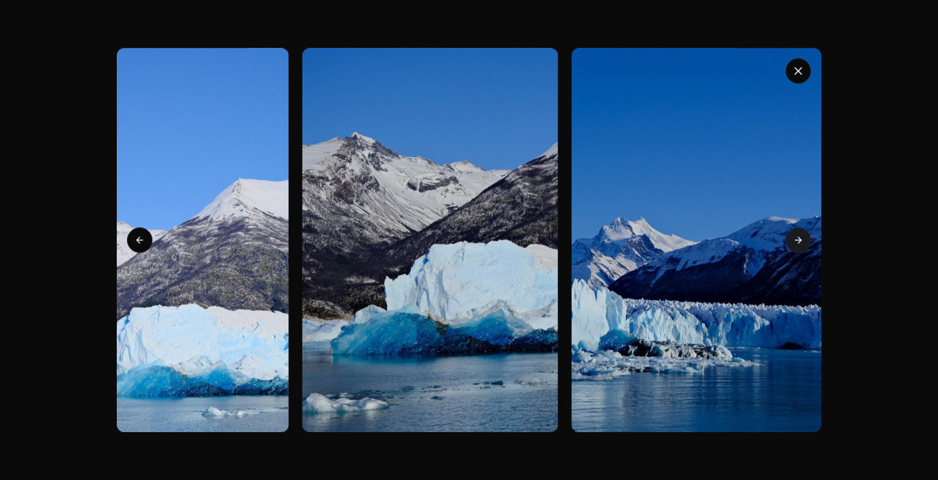
click at [797, 241] on icon at bounding box center [799, 240] width 10 height 10
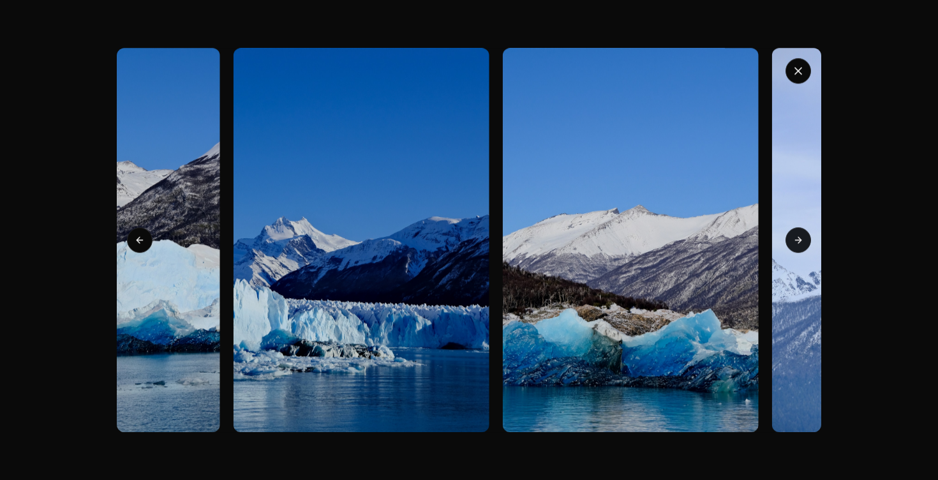
click at [797, 241] on icon at bounding box center [799, 240] width 10 height 10
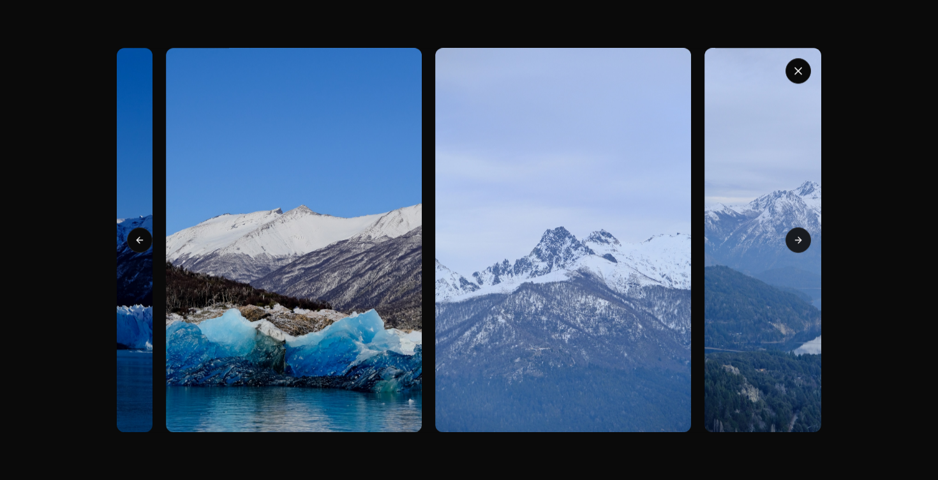
click at [797, 241] on icon at bounding box center [799, 240] width 10 height 10
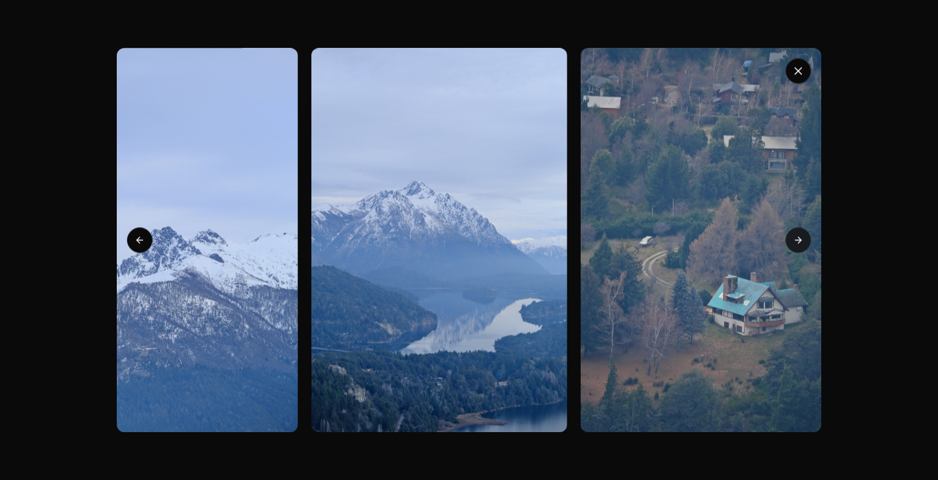
click at [797, 241] on icon at bounding box center [799, 240] width 10 height 10
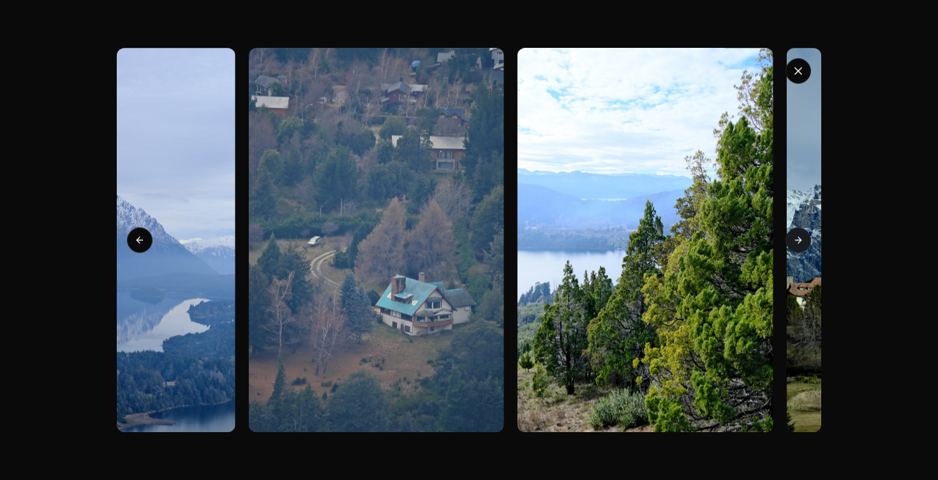
click at [797, 241] on icon at bounding box center [799, 240] width 10 height 10
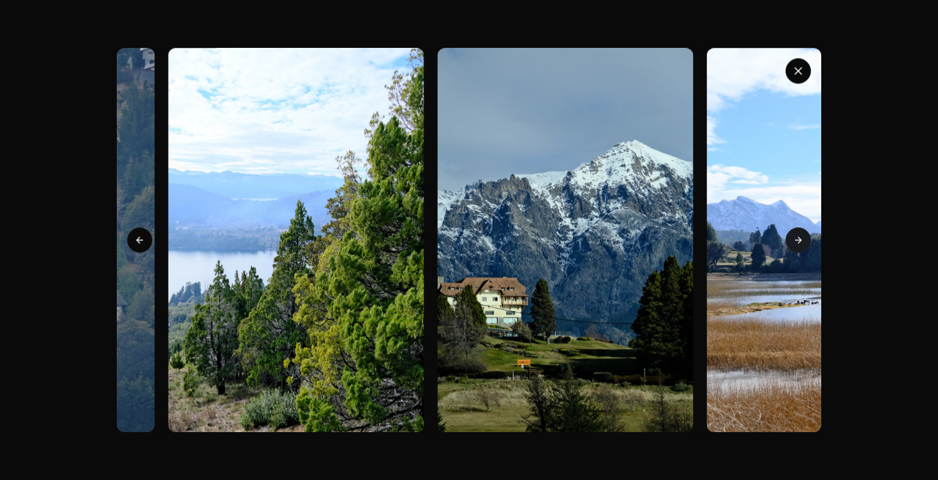
click at [797, 241] on icon at bounding box center [799, 240] width 10 height 10
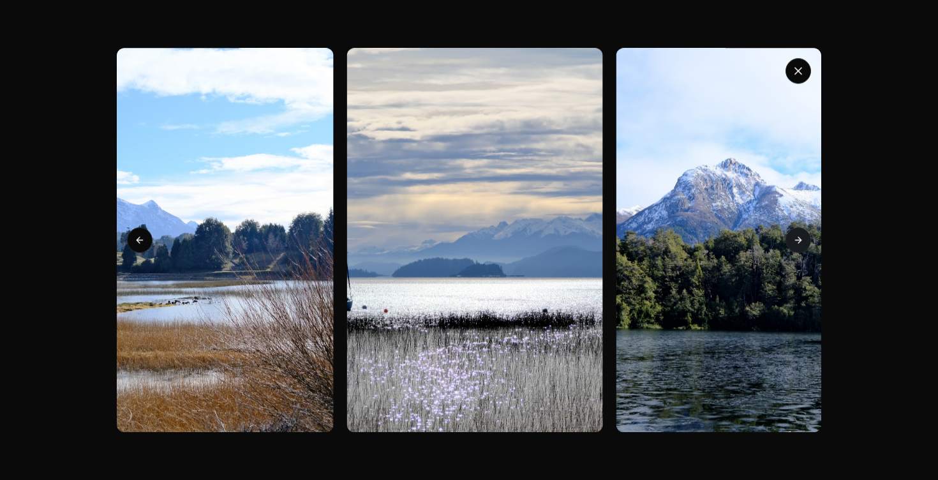
click at [797, 241] on icon at bounding box center [799, 240] width 10 height 10
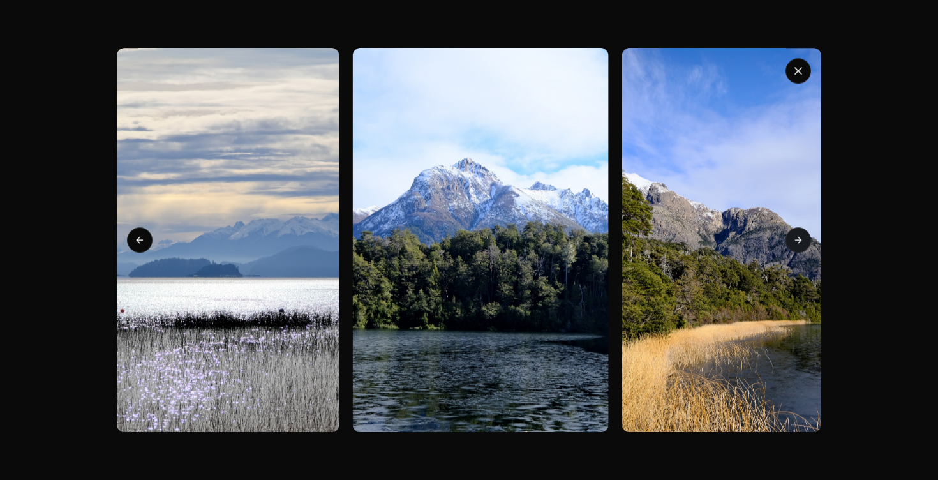
click at [797, 241] on icon at bounding box center [799, 240] width 10 height 10
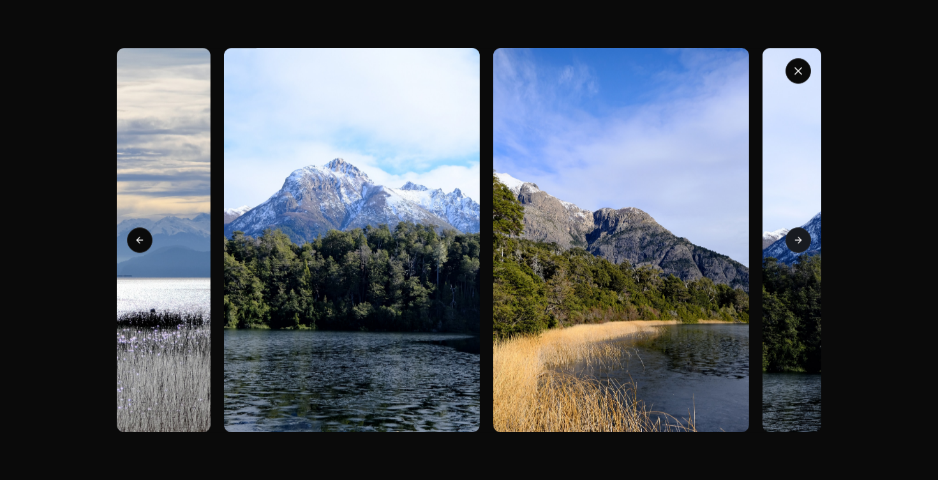
click at [797, 241] on icon at bounding box center [799, 240] width 10 height 10
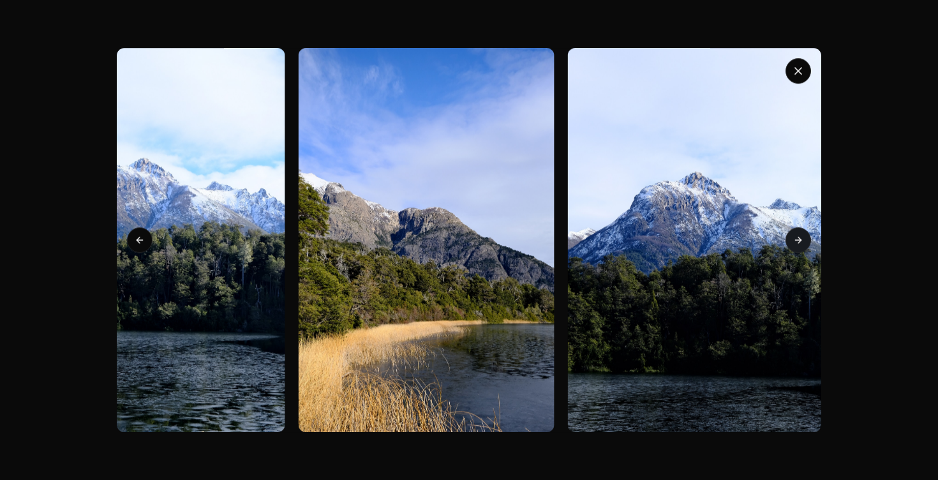
click at [797, 241] on icon at bounding box center [799, 240] width 10 height 10
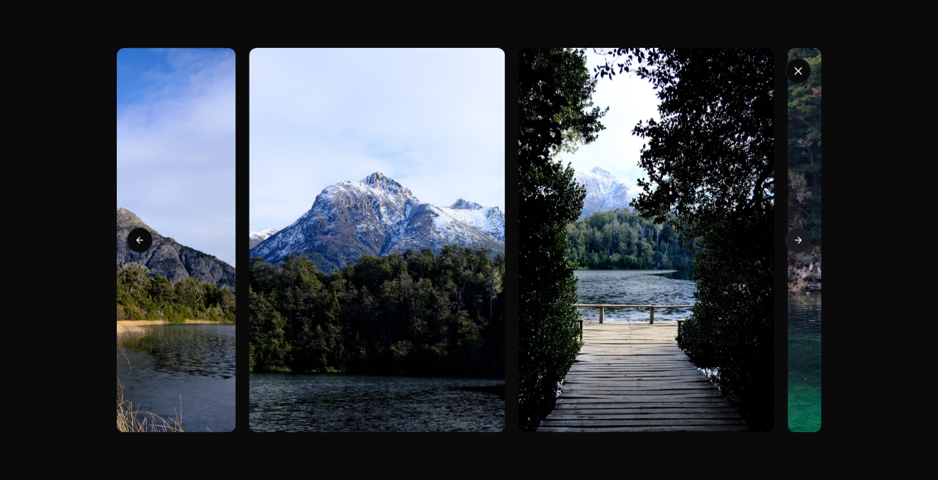
click at [797, 241] on icon at bounding box center [799, 240] width 10 height 10
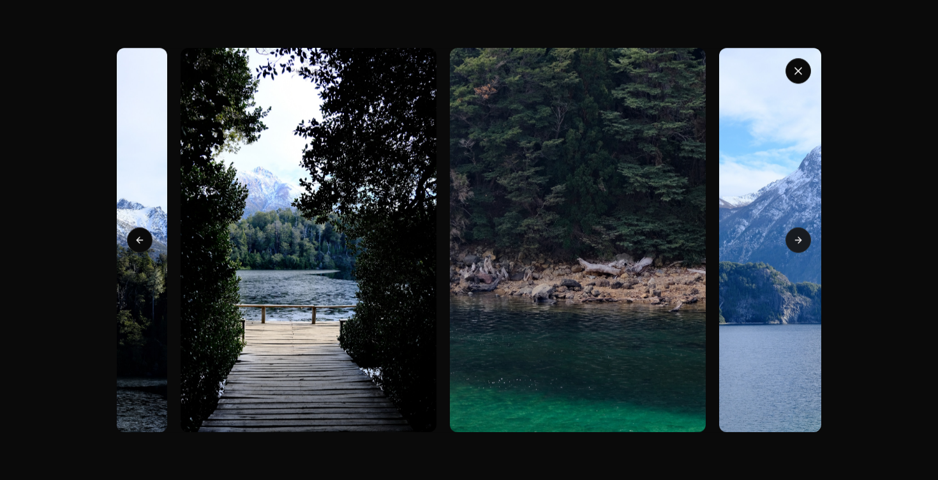
click at [797, 241] on icon at bounding box center [799, 240] width 10 height 10
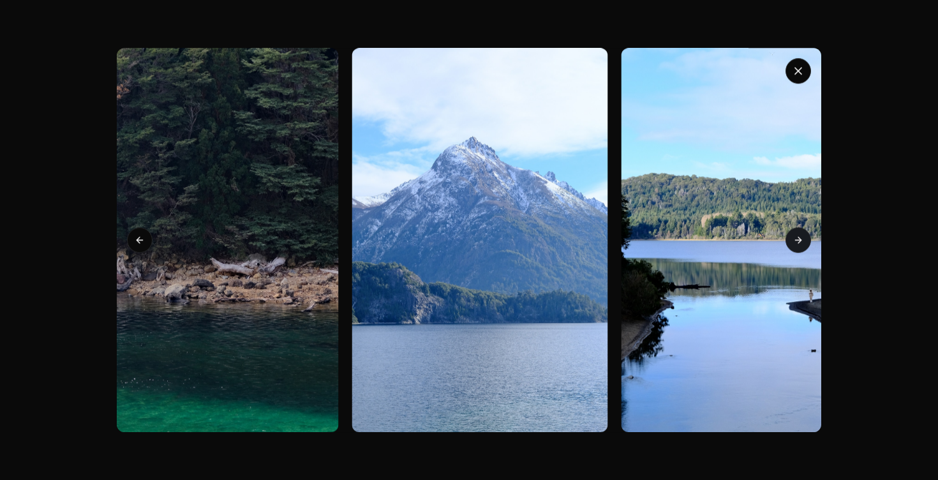
click at [797, 241] on icon at bounding box center [799, 240] width 10 height 10
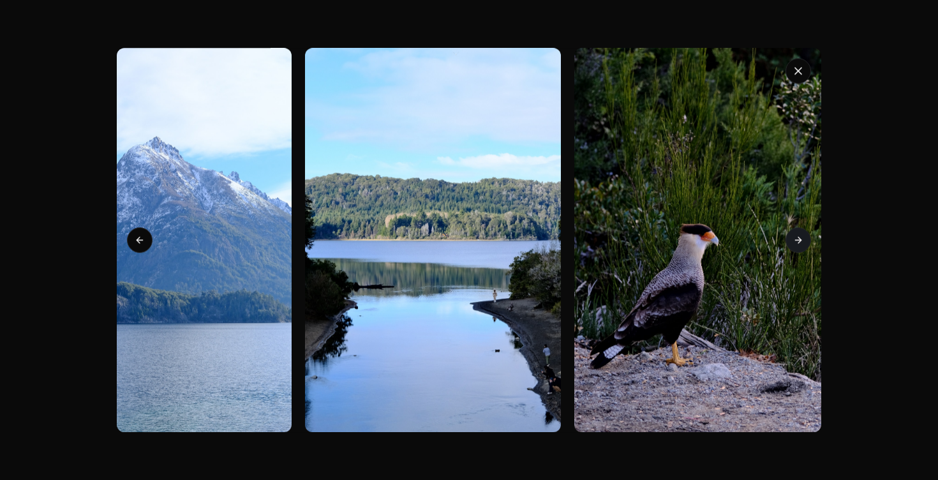
click at [797, 241] on icon at bounding box center [799, 240] width 10 height 10
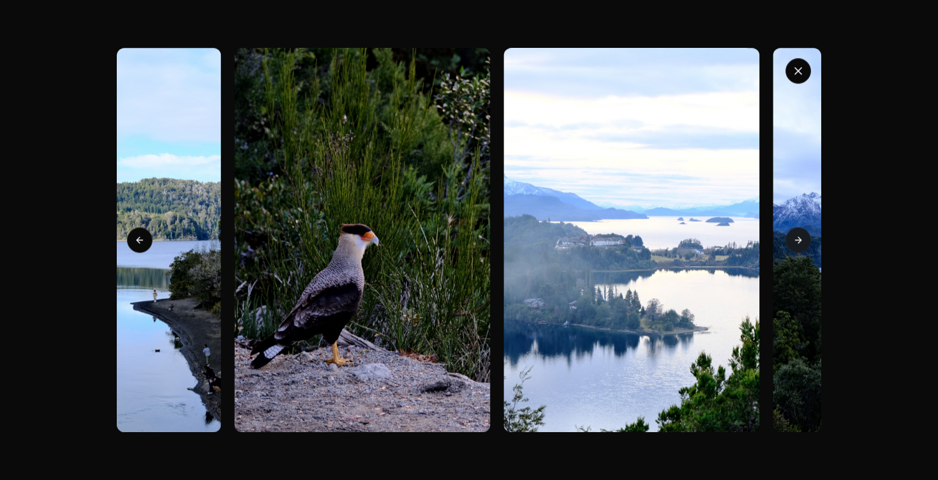
click at [797, 241] on icon at bounding box center [799, 240] width 10 height 10
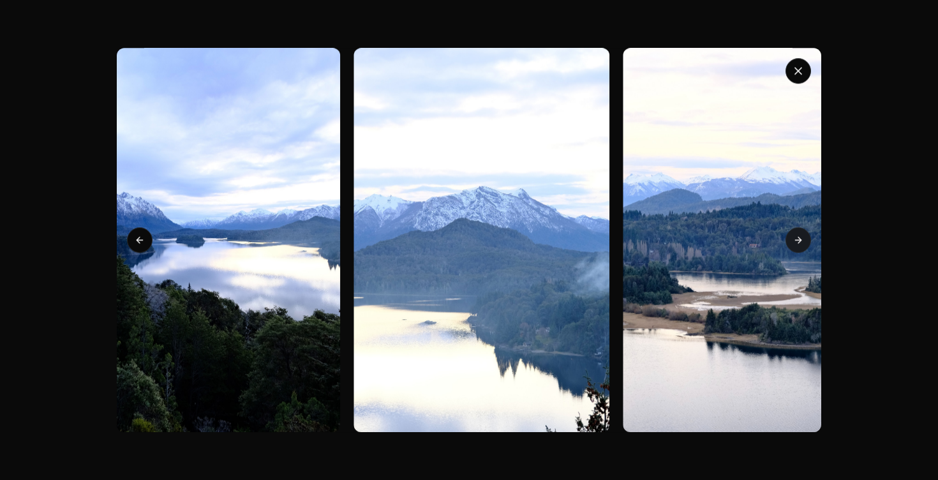
click at [797, 241] on icon at bounding box center [799, 240] width 10 height 10
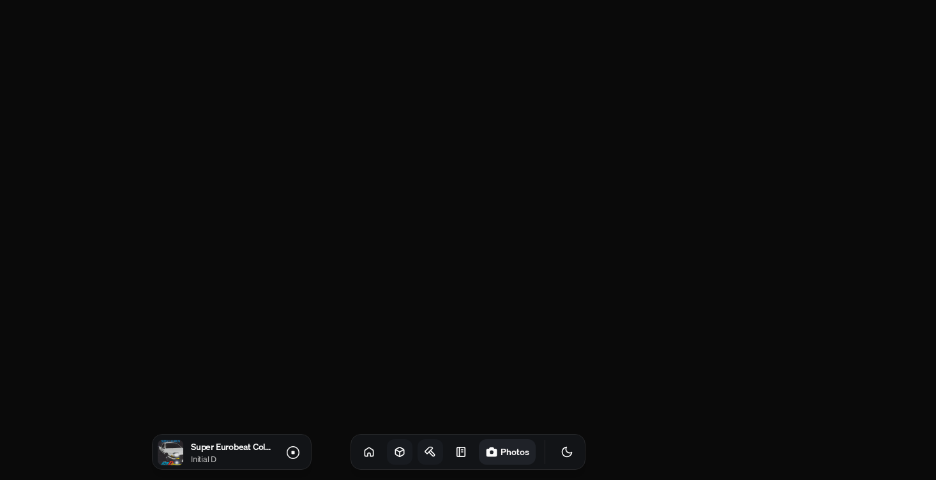
scroll to position [17527, 0]
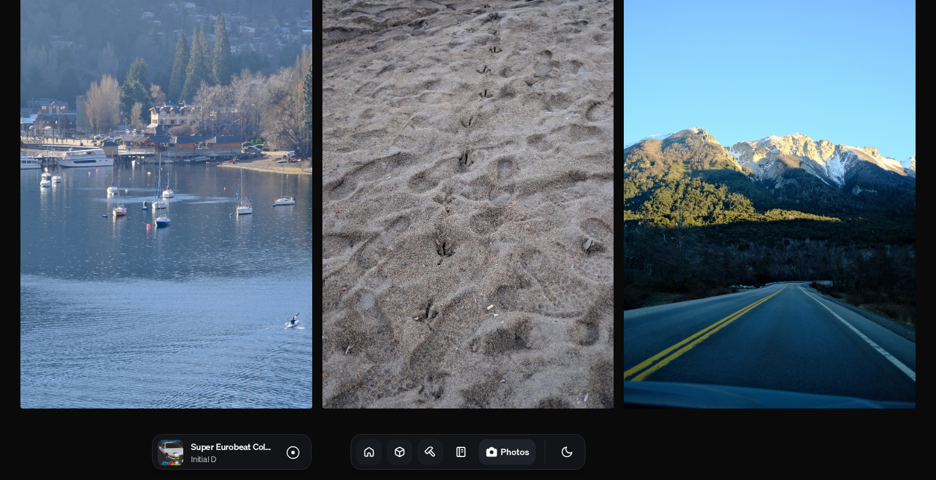
click at [365, 448] on icon at bounding box center [369, 452] width 8 height 8
